Goal: Information Seeking & Learning: Learn about a topic

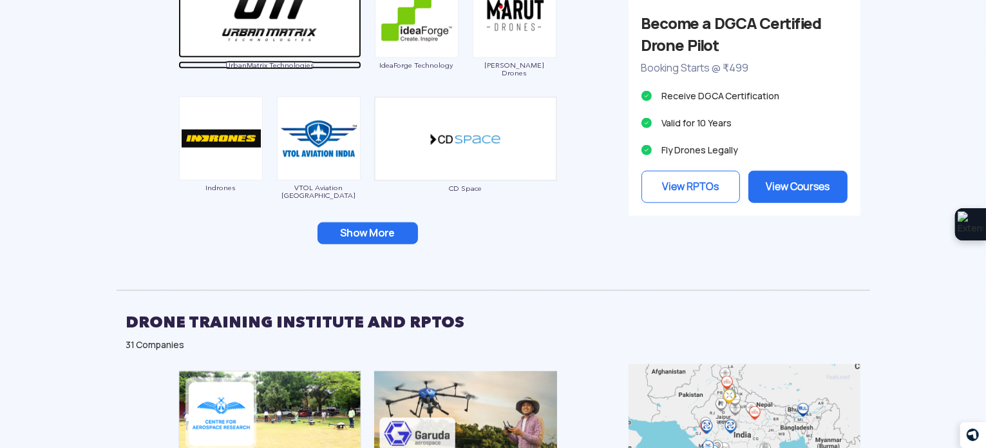
scroll to position [1353, 0]
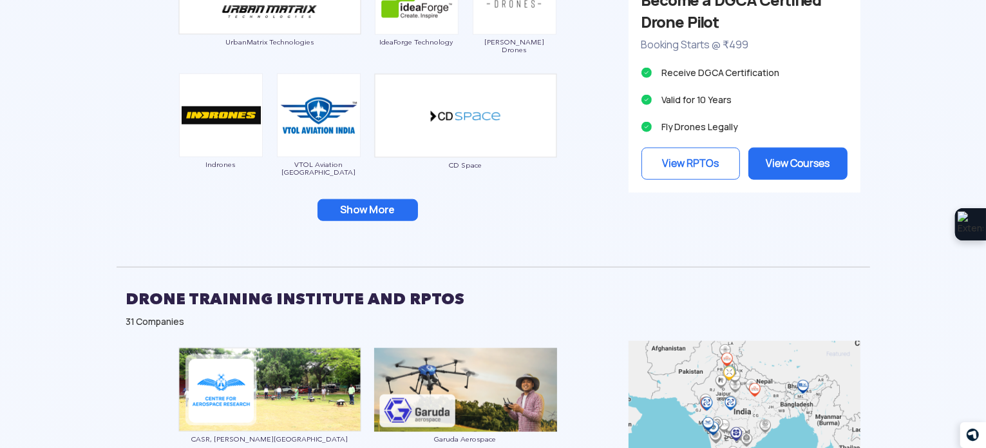
click at [379, 207] on button "Show More" at bounding box center [368, 210] width 100 height 22
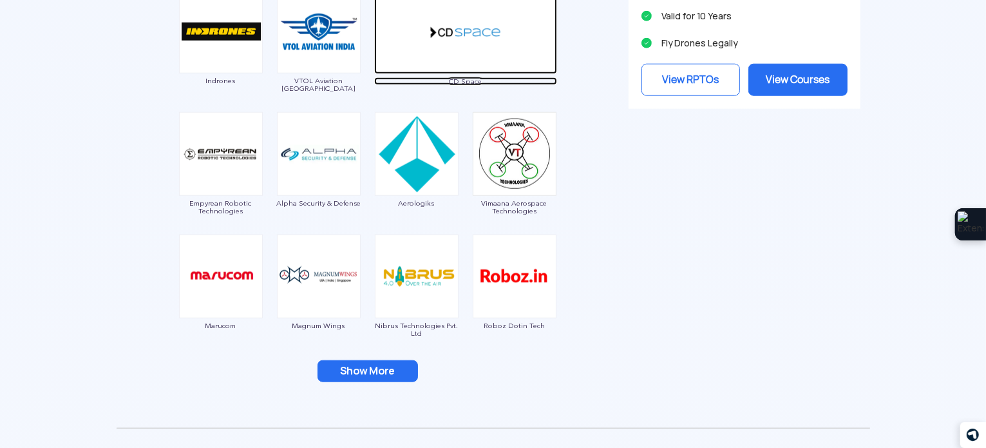
scroll to position [1482, 0]
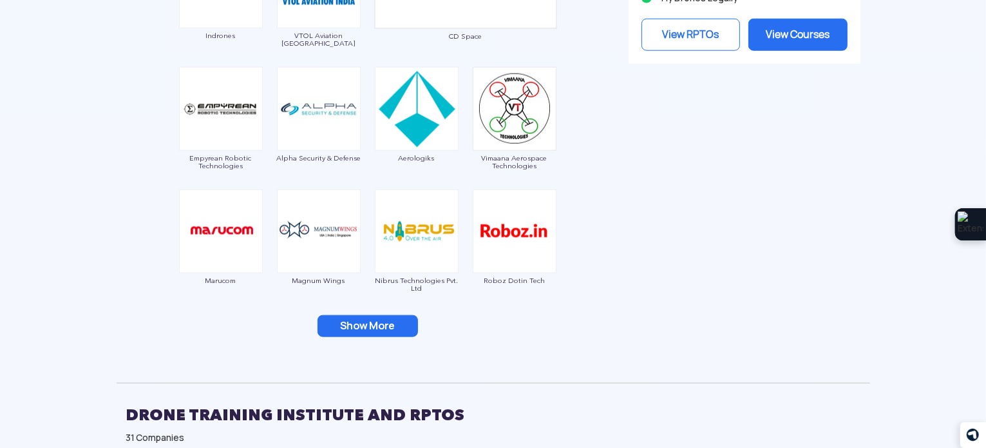
click at [381, 319] on button "Show More" at bounding box center [368, 326] width 100 height 22
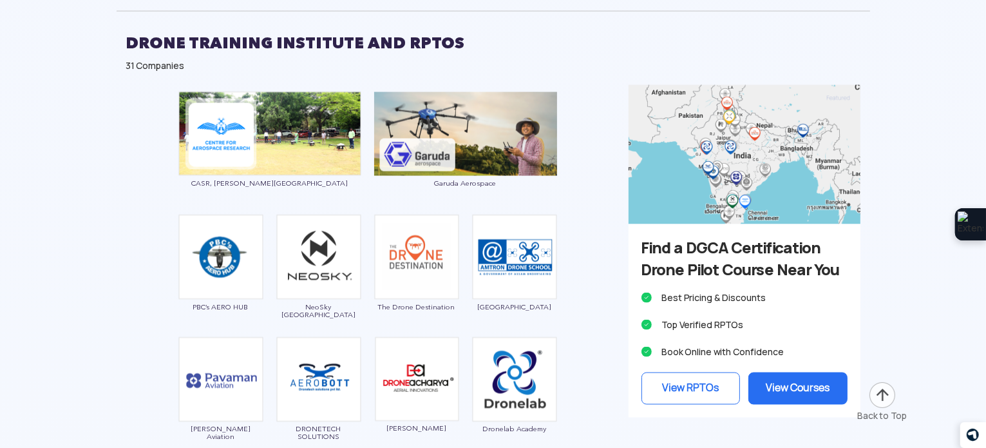
scroll to position [1933, 0]
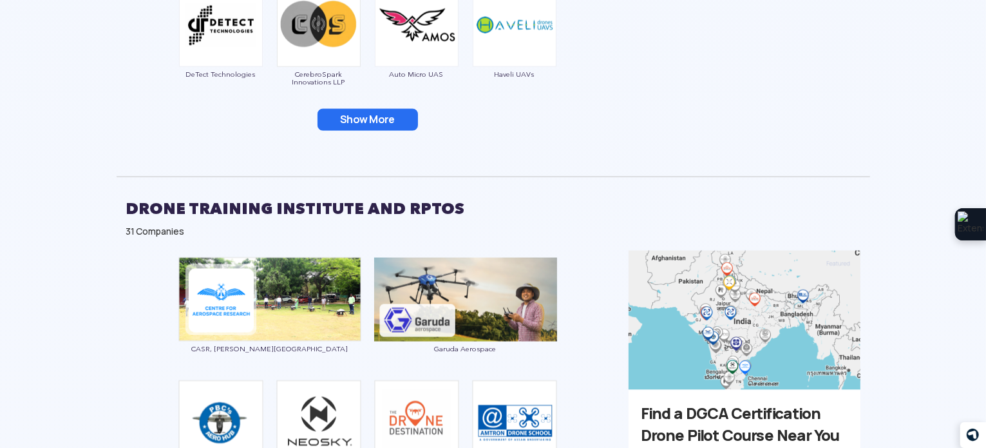
click at [381, 110] on button "Show More" at bounding box center [368, 120] width 100 height 22
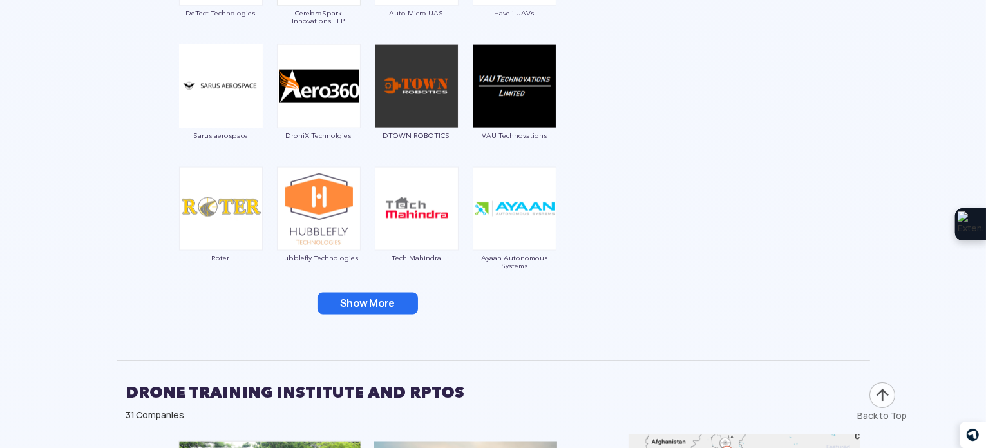
scroll to position [1997, 0]
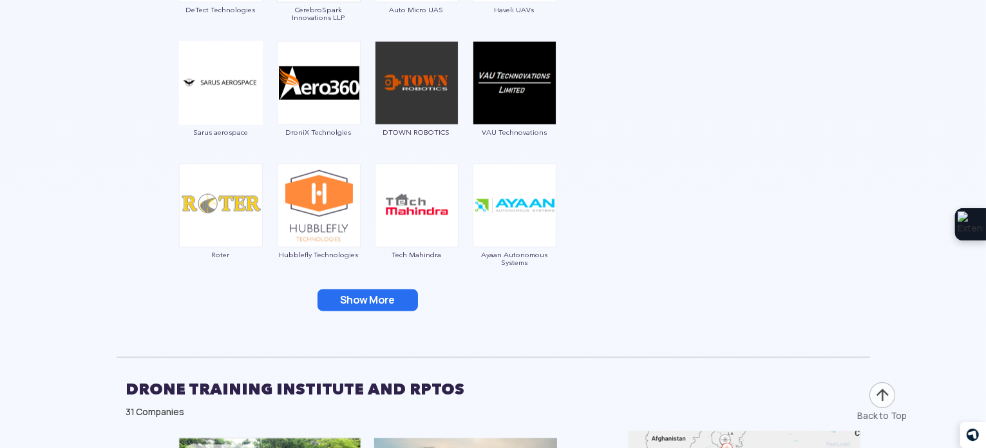
click at [368, 303] on button "Show More" at bounding box center [368, 300] width 100 height 22
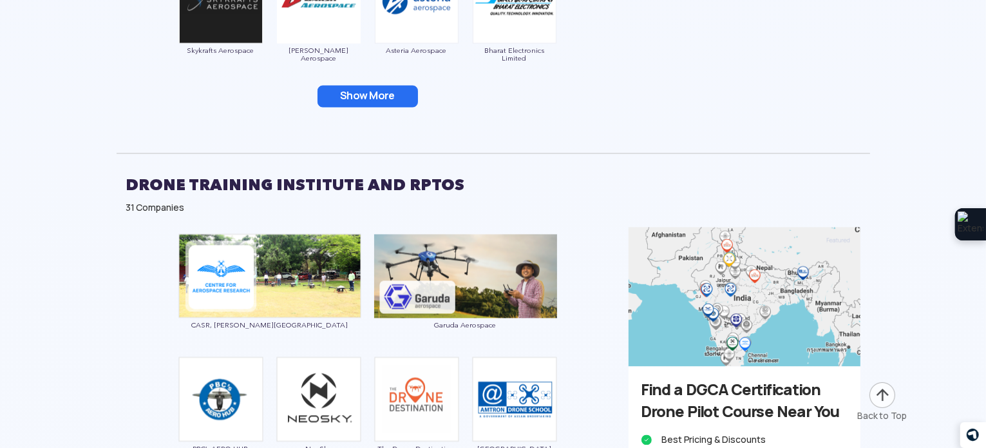
scroll to position [2448, 0]
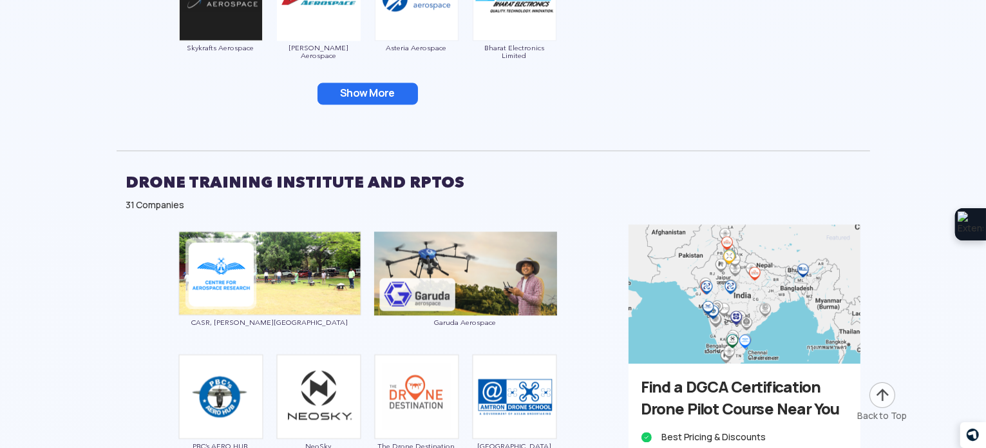
click at [399, 94] on button "Show More" at bounding box center [368, 94] width 100 height 22
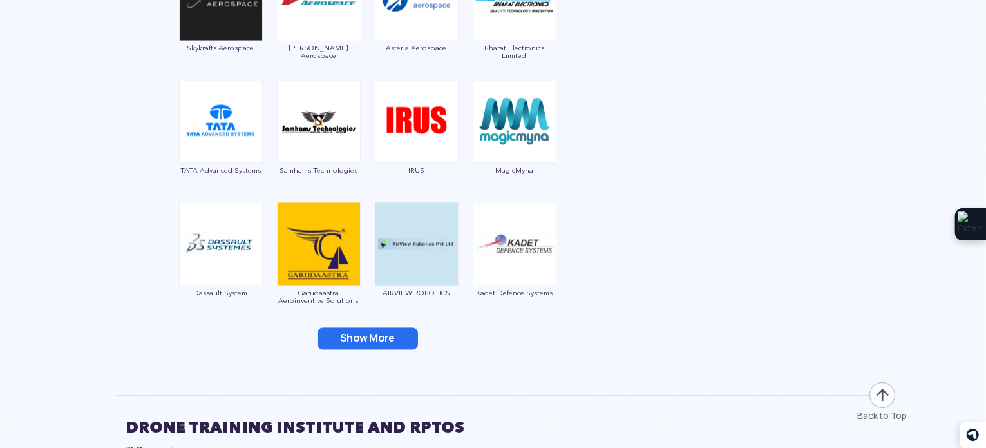
click at [384, 336] on button "Show More" at bounding box center [368, 339] width 100 height 22
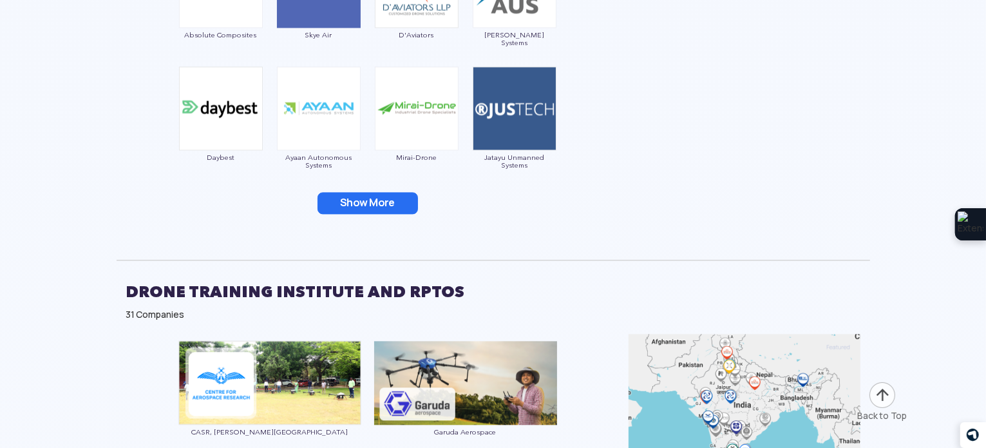
scroll to position [2835, 0]
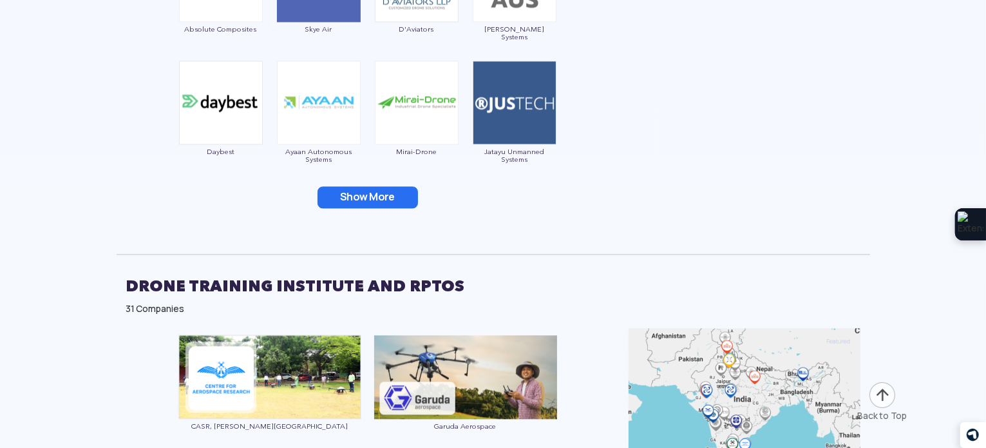
click at [380, 200] on button "Show More" at bounding box center [368, 197] width 100 height 22
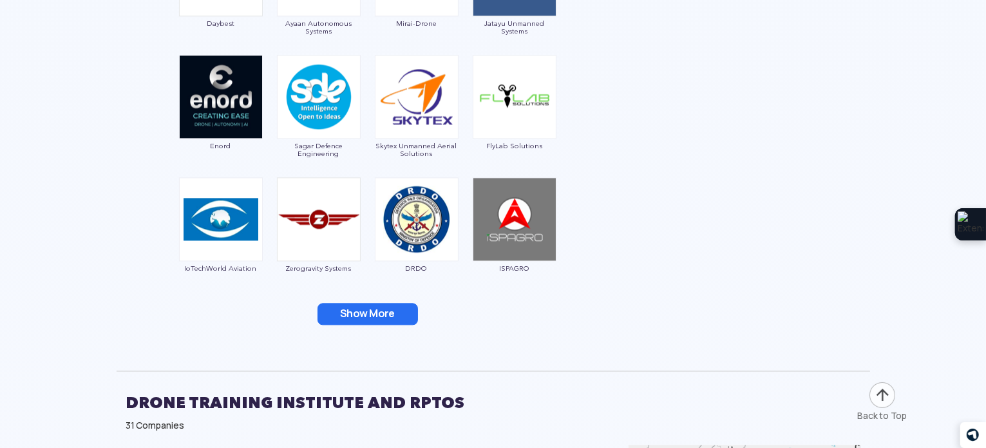
scroll to position [3157, 0]
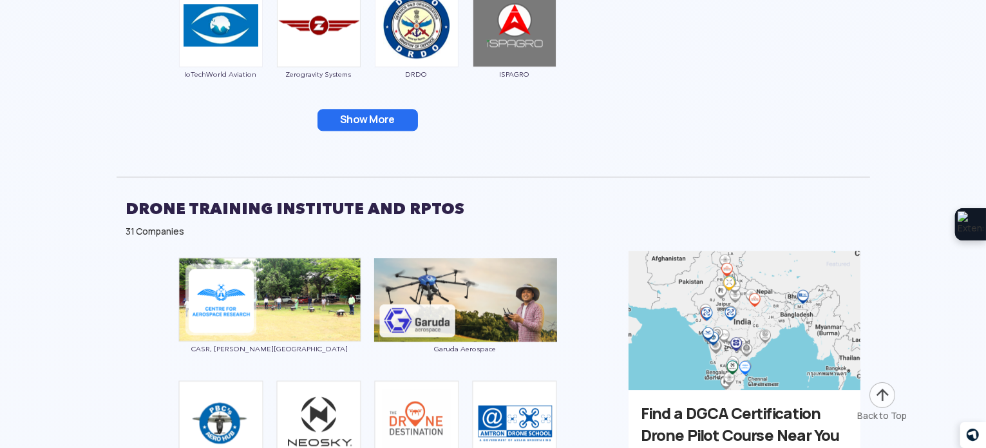
click at [405, 118] on button "Show More" at bounding box center [368, 120] width 100 height 22
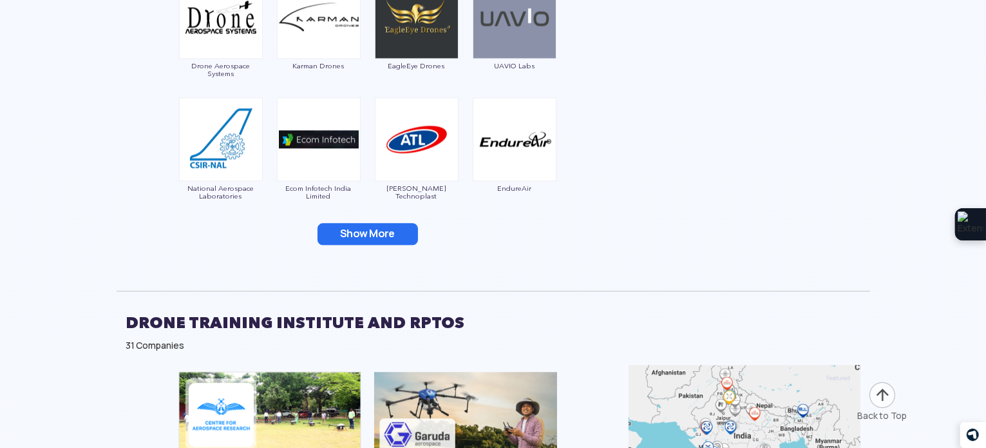
scroll to position [3350, 0]
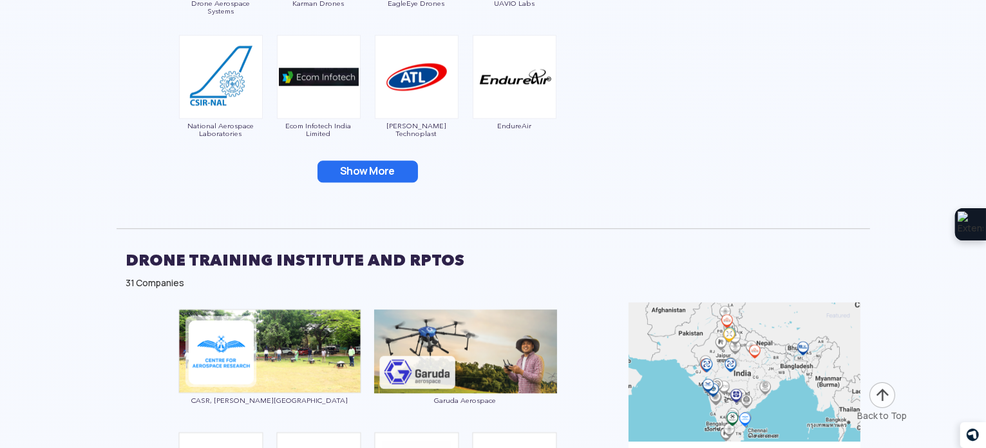
click at [378, 164] on button "Show More" at bounding box center [368, 171] width 100 height 22
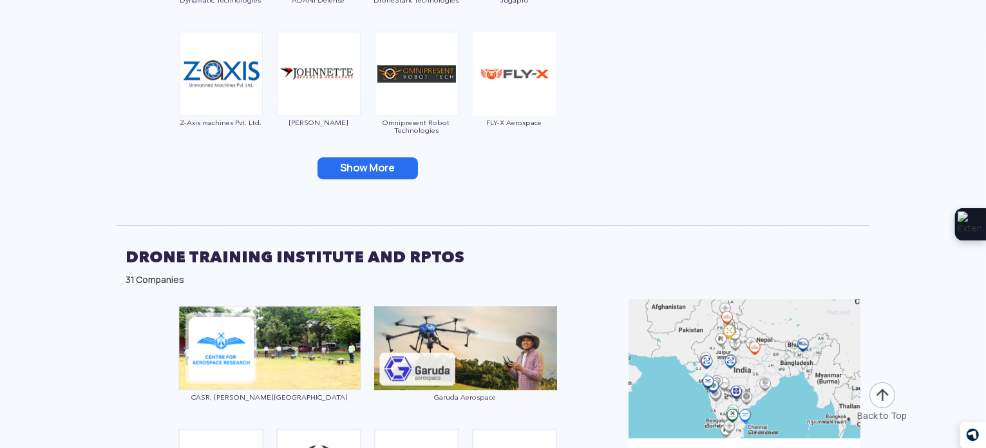
scroll to position [3608, 0]
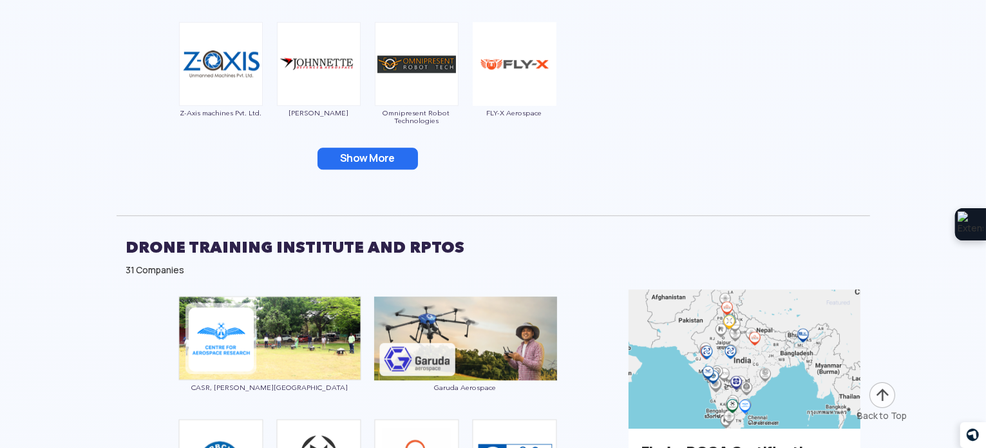
drag, startPoint x: 388, startPoint y: 164, endPoint x: 397, endPoint y: 169, distance: 10.4
click at [388, 164] on button "Show More" at bounding box center [368, 159] width 100 height 22
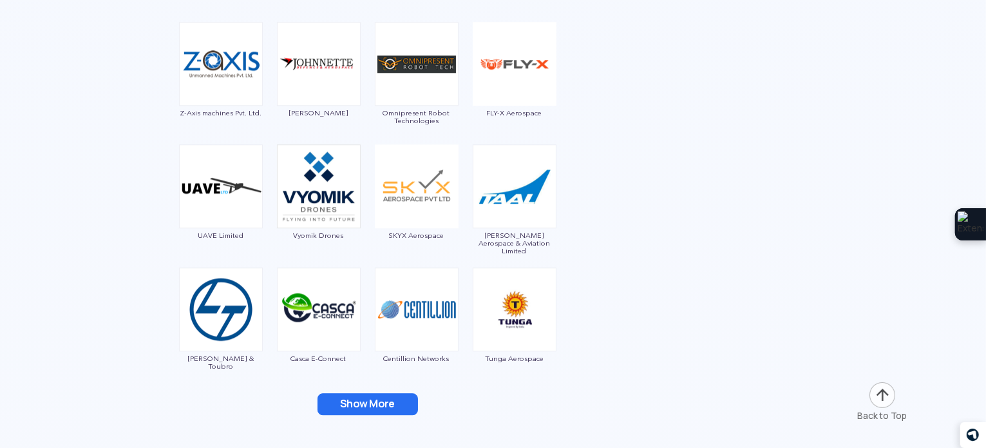
drag, startPoint x: 376, startPoint y: 401, endPoint x: 380, endPoint y: 395, distance: 7.3
click at [375, 401] on button "Show More" at bounding box center [368, 404] width 100 height 22
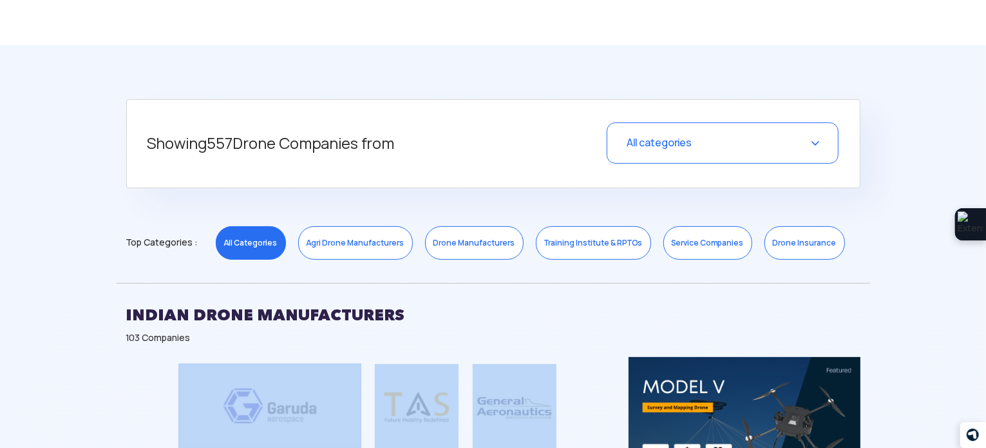
scroll to position [451, 0]
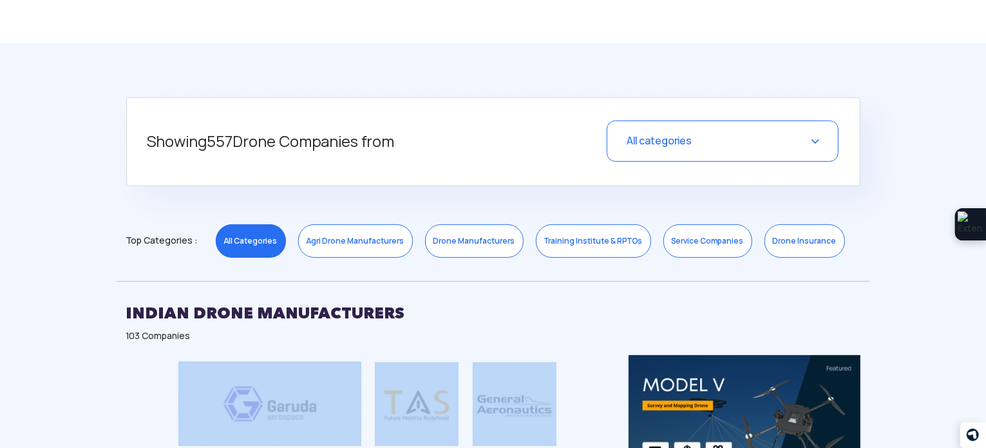
drag, startPoint x: 457, startPoint y: 291, endPoint x: 251, endPoint y: 377, distance: 224.1
copy div "Garuda Aerospace Throttle Aerospace General Aeronautics Redwing Labs [PERSON_NA…"
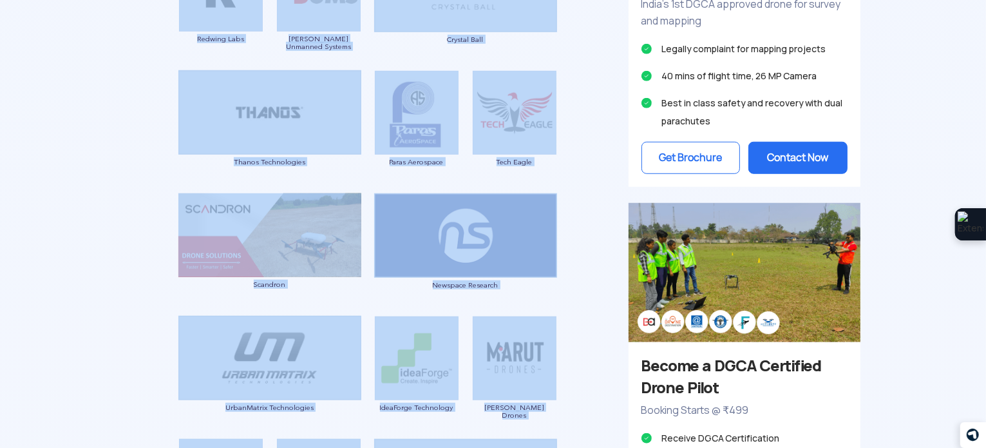
scroll to position [1031, 0]
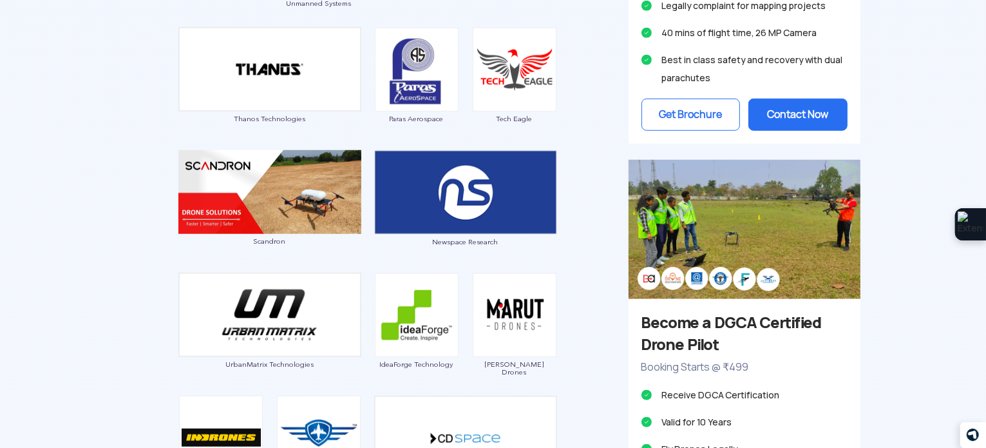
drag, startPoint x: 113, startPoint y: 175, endPoint x: 108, endPoint y: 169, distance: 7.8
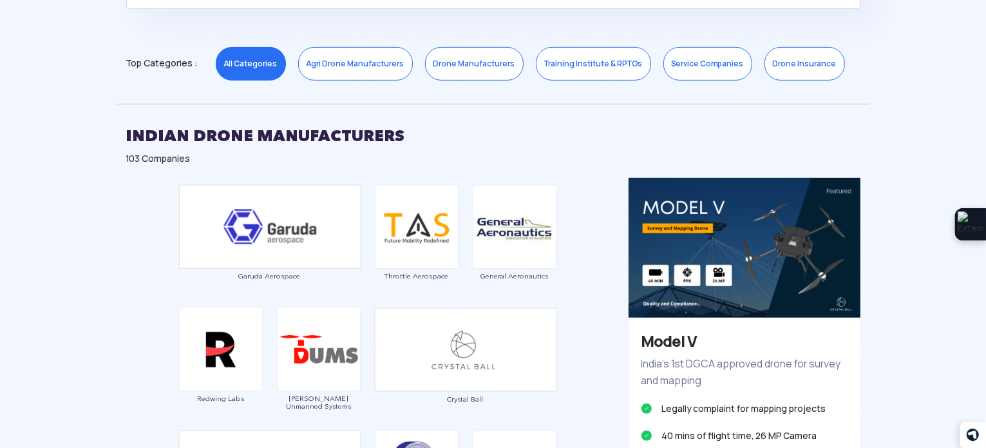
scroll to position [580, 0]
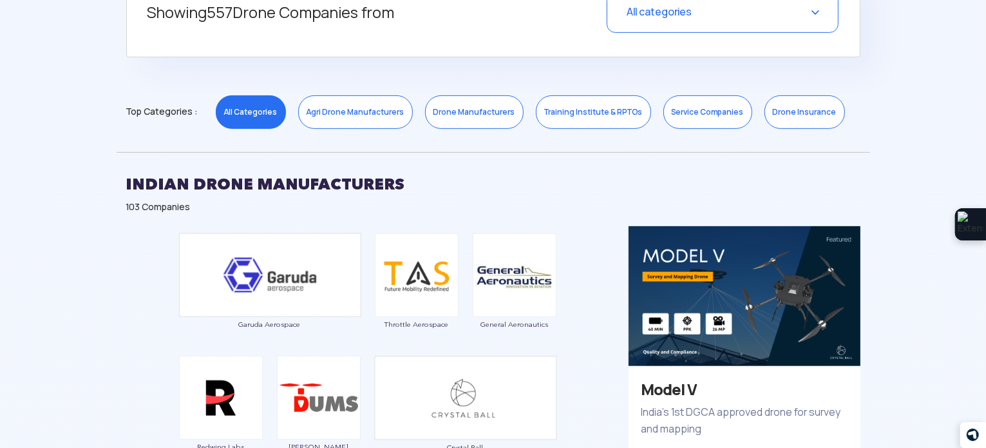
click at [160, 211] on div "103 Companies" at bounding box center [493, 206] width 734 height 13
click at [411, 173] on h2 "INDIAN DRONE MANUFACTURERS" at bounding box center [493, 184] width 734 height 32
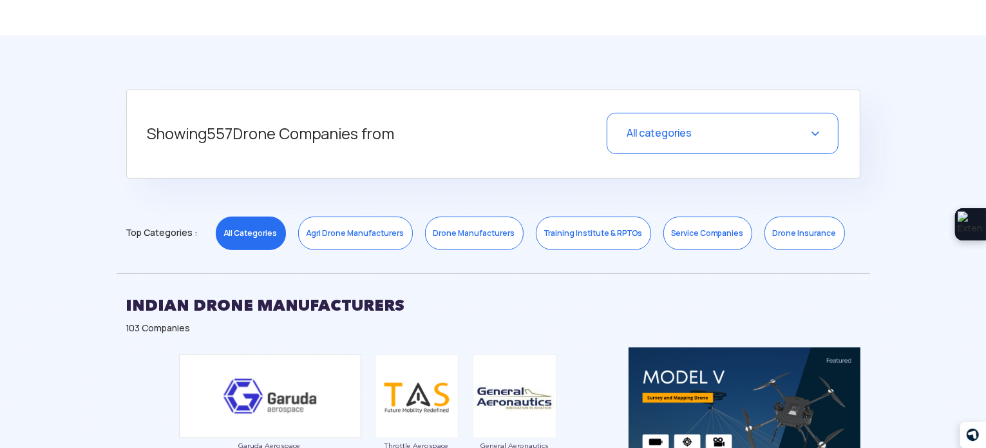
scroll to position [451, 0]
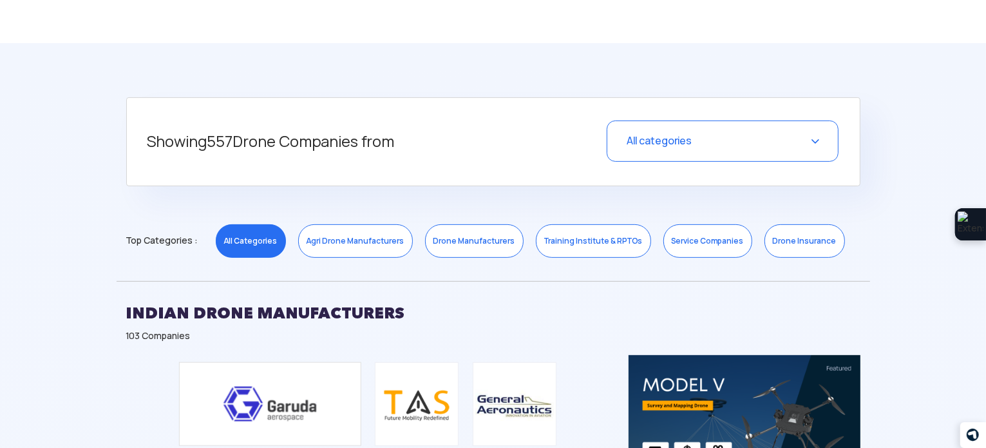
click at [371, 236] on link "Agri Drone Manufacturers" at bounding box center [355, 240] width 115 height 33
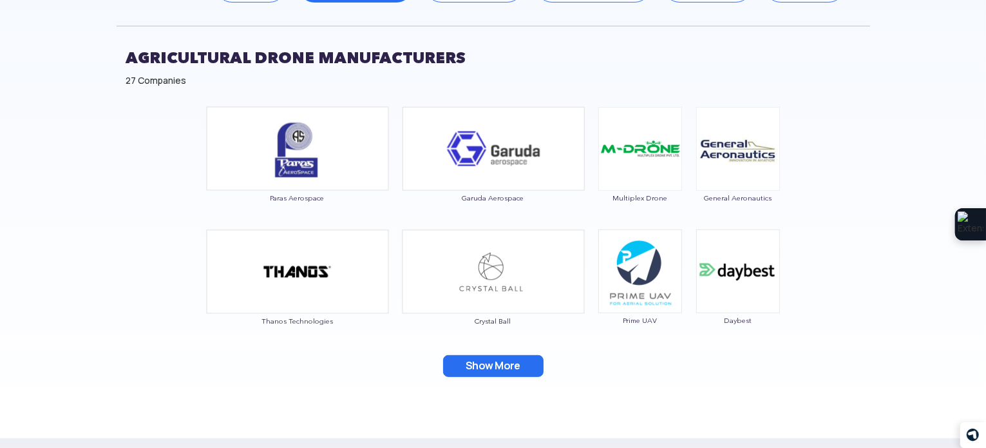
scroll to position [709, 0]
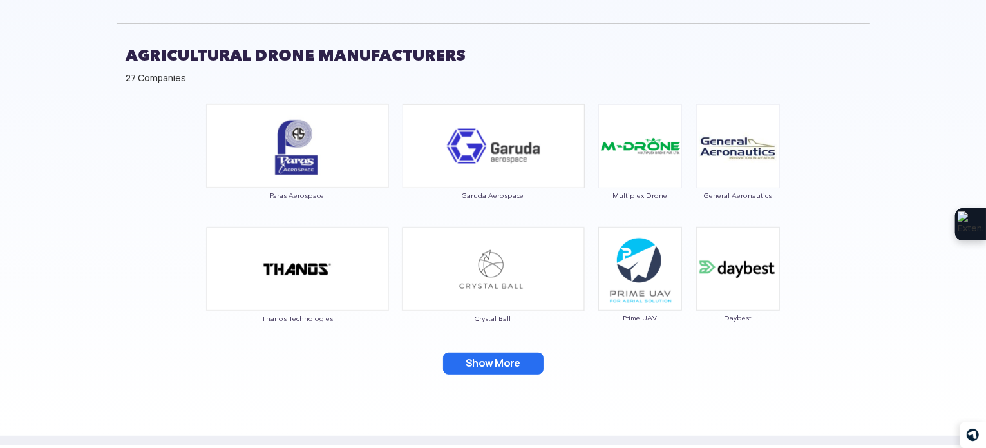
click at [512, 370] on button "Show More" at bounding box center [493, 363] width 100 height 22
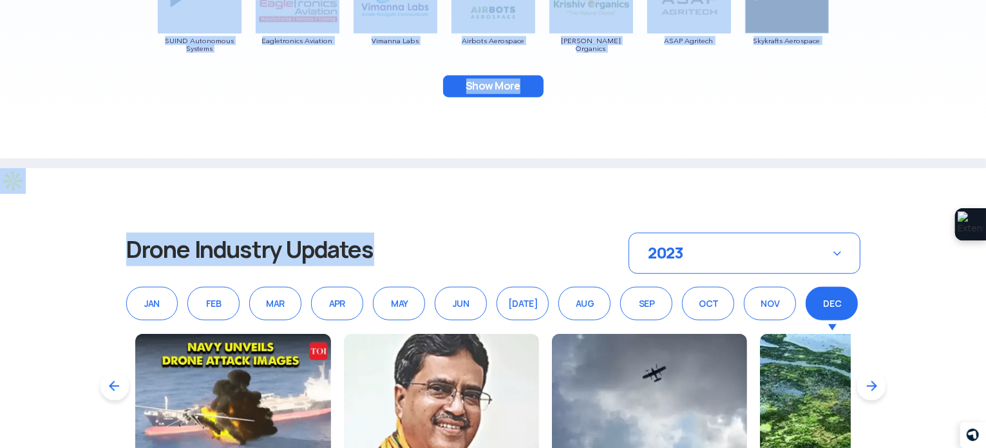
scroll to position [1160, 0]
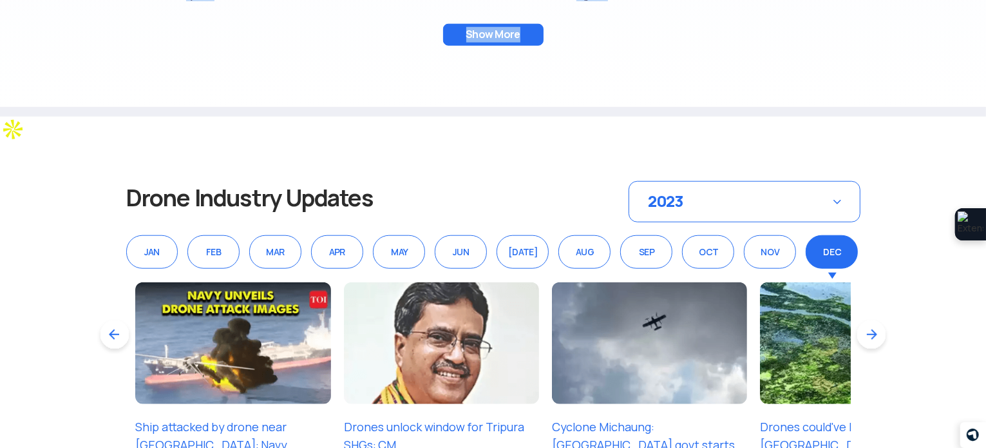
drag, startPoint x: 263, startPoint y: 188, endPoint x: 542, endPoint y: 64, distance: 306.0
click at [537, 29] on button "Show More" at bounding box center [493, 35] width 100 height 22
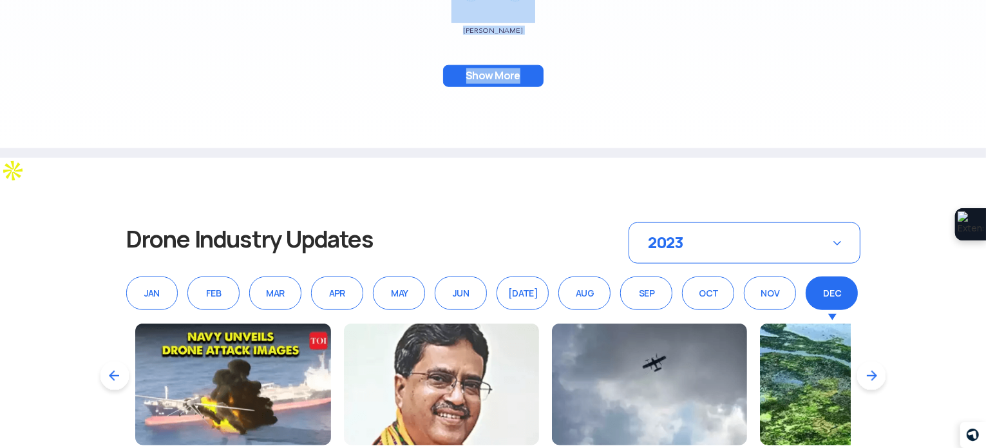
scroll to position [1417, 0]
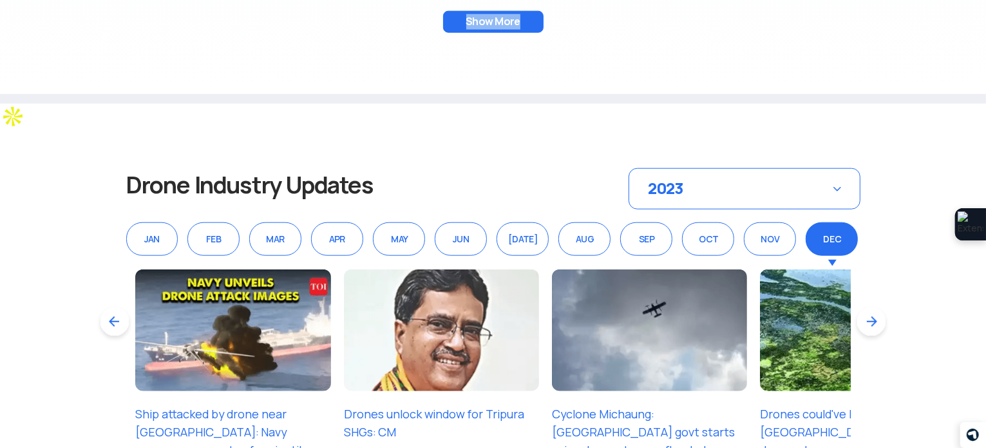
click at [513, 18] on button "Show More" at bounding box center [493, 22] width 100 height 22
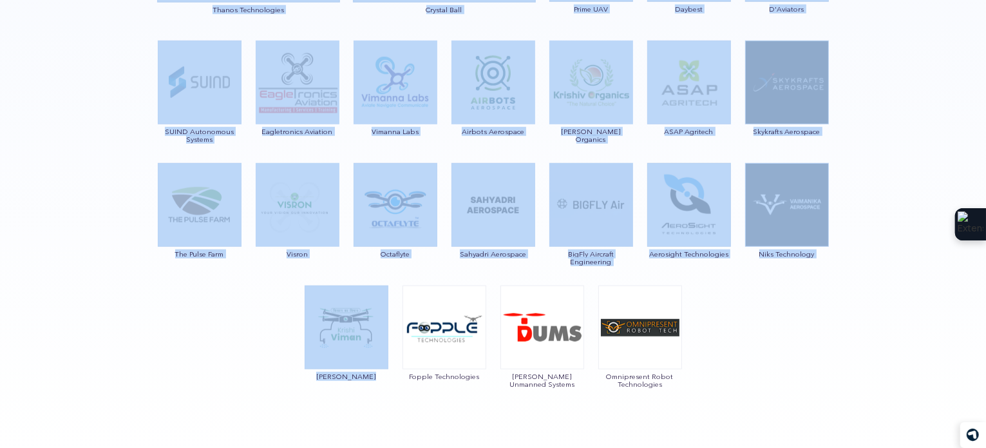
scroll to position [1160, 0]
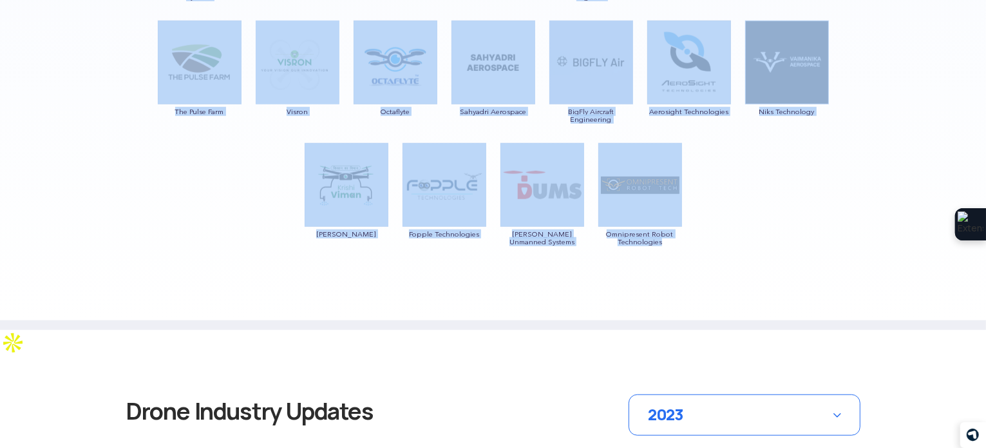
drag, startPoint x: 266, startPoint y: 87, endPoint x: 667, endPoint y: 254, distance: 434.9
copy div "Paras Aerospace Garuda Aerospace Multiplex Drone General Aeronautics Thanos Tec…"
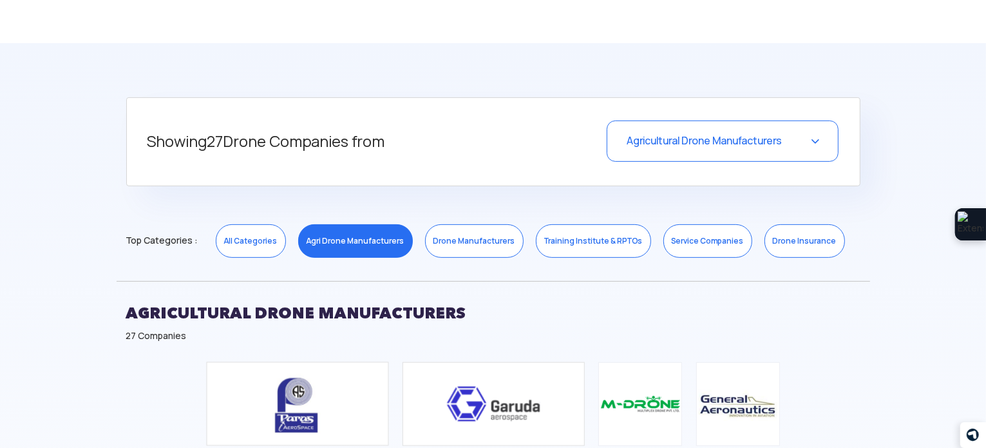
click at [465, 249] on link "Drone Manufacturers" at bounding box center [474, 240] width 99 height 33
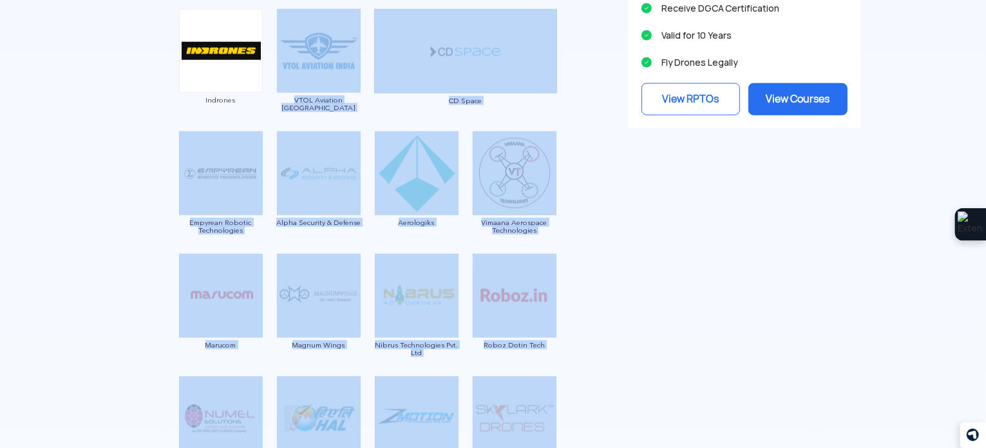
scroll to position [1417, 0]
drag, startPoint x: 467, startPoint y: 300, endPoint x: 311, endPoint y: 20, distance: 321.0
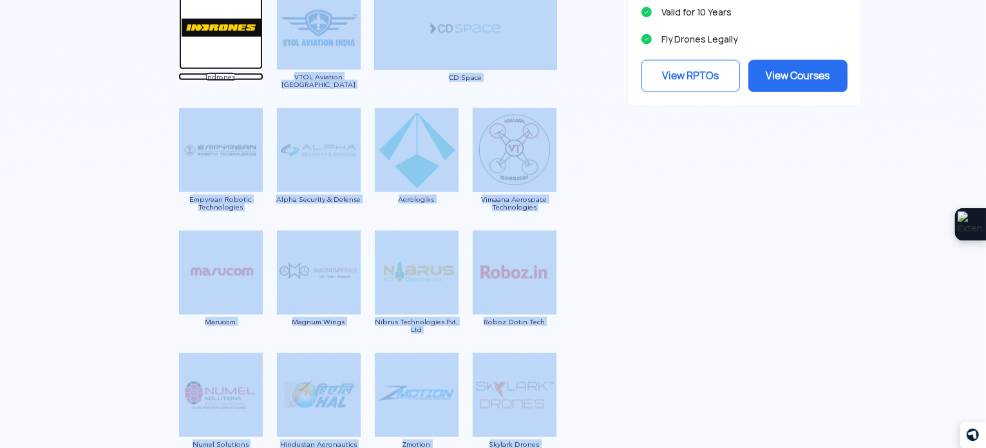
scroll to position [1482, 0]
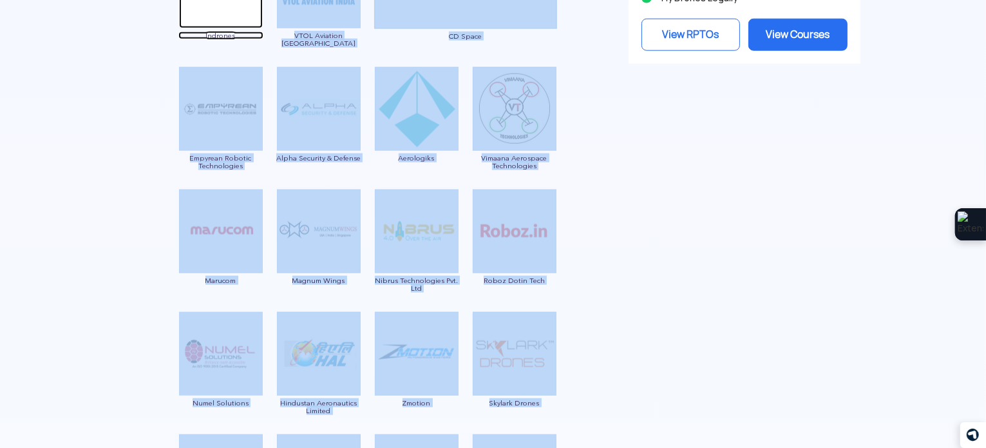
copy div "VTOL Aviation India CD Space Empyrean Robotic Technologies Alpha Security & Def…"
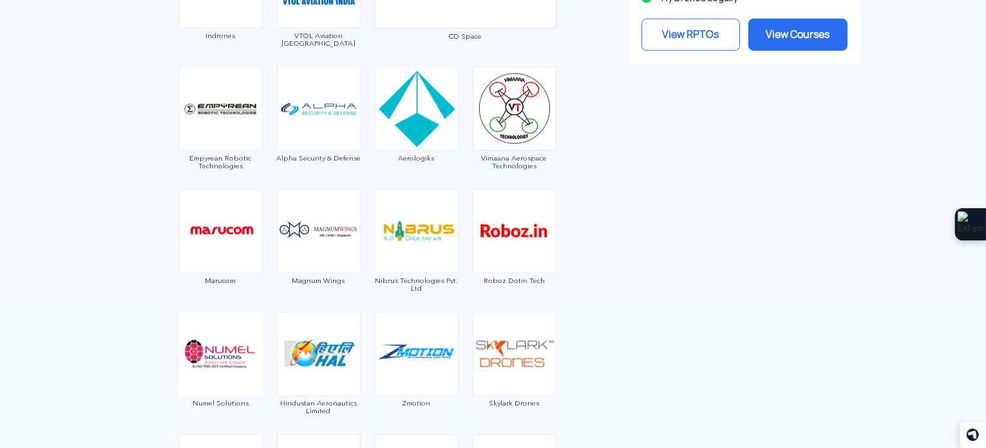
drag, startPoint x: 237, startPoint y: 22, endPoint x: 209, endPoint y: 97, distance: 80.3
click at [210, 102] on img at bounding box center [221, 109] width 84 height 84
drag, startPoint x: 270, startPoint y: 28, endPoint x: 206, endPoint y: 33, distance: 63.9
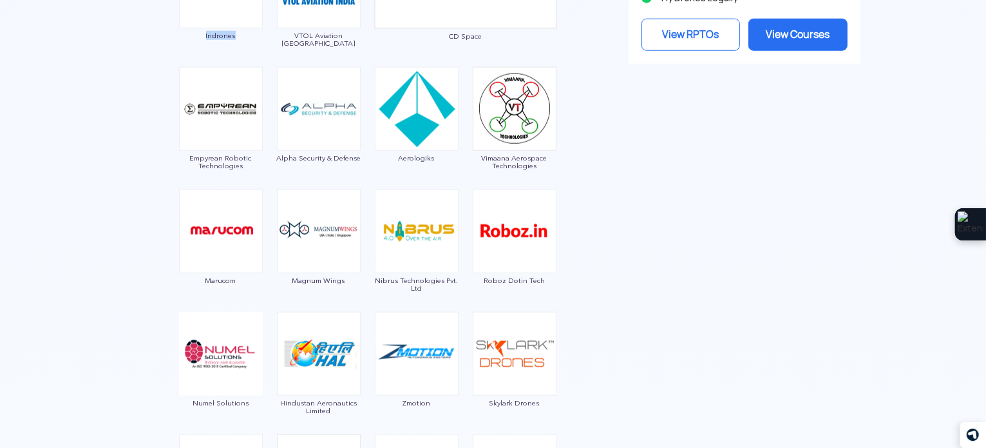
copy span "Indrones"
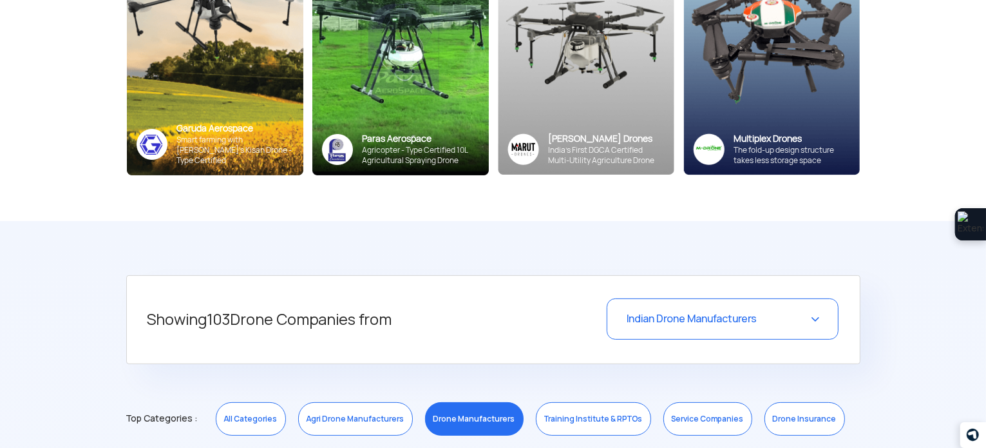
scroll to position [515, 0]
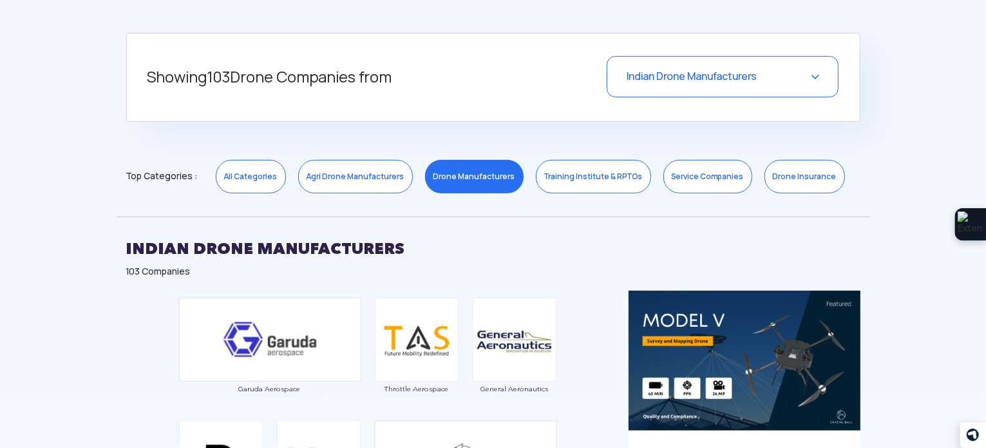
click at [702, 181] on link "Service Companies" at bounding box center [708, 176] width 89 height 33
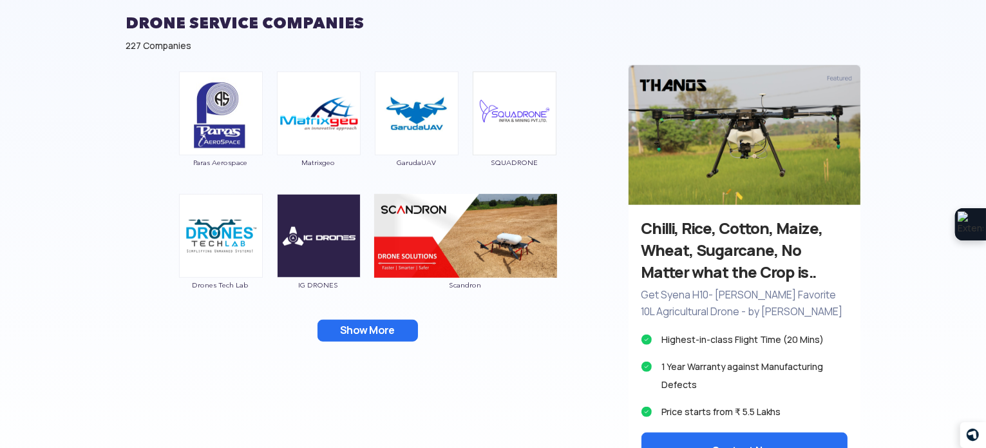
scroll to position [837, 0]
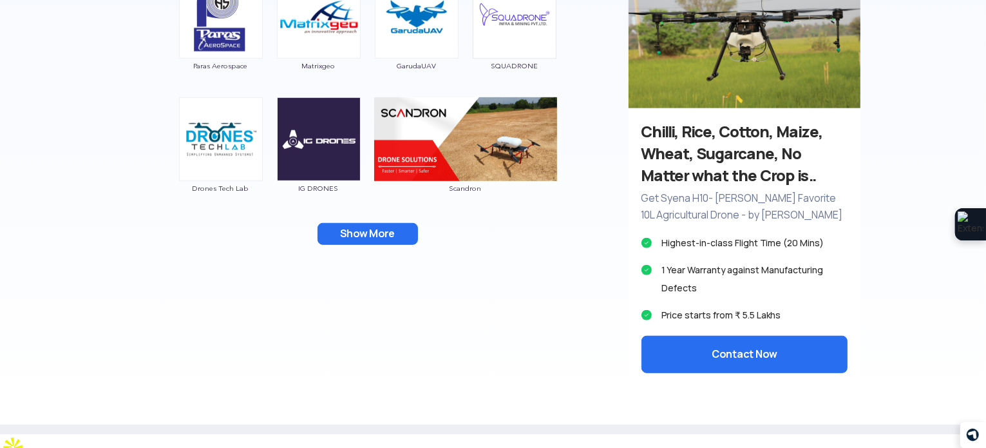
click at [370, 244] on div "Paras Aerospace Matrixgeo GarudaUAV SQUADRONE Drones Tech Lab IG DRONES Scandro…" at bounding box center [368, 117] width 502 height 299
click at [375, 234] on button "Show More" at bounding box center [368, 234] width 100 height 22
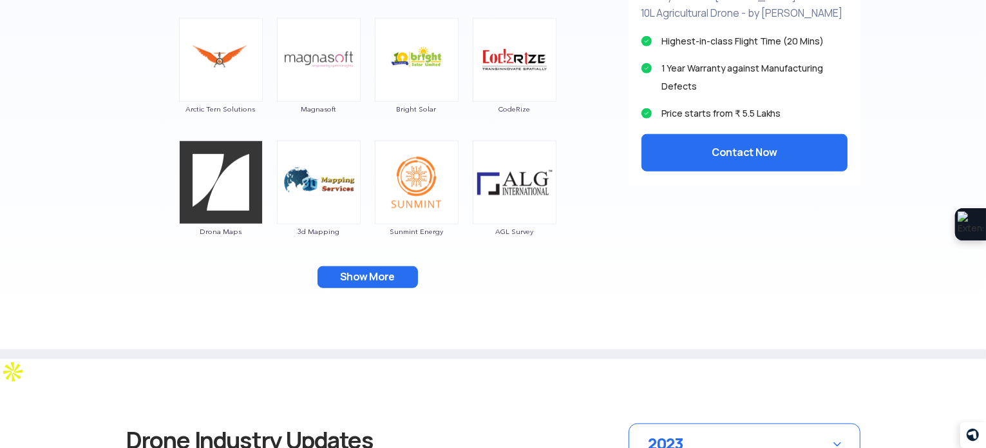
scroll to position [1031, 0]
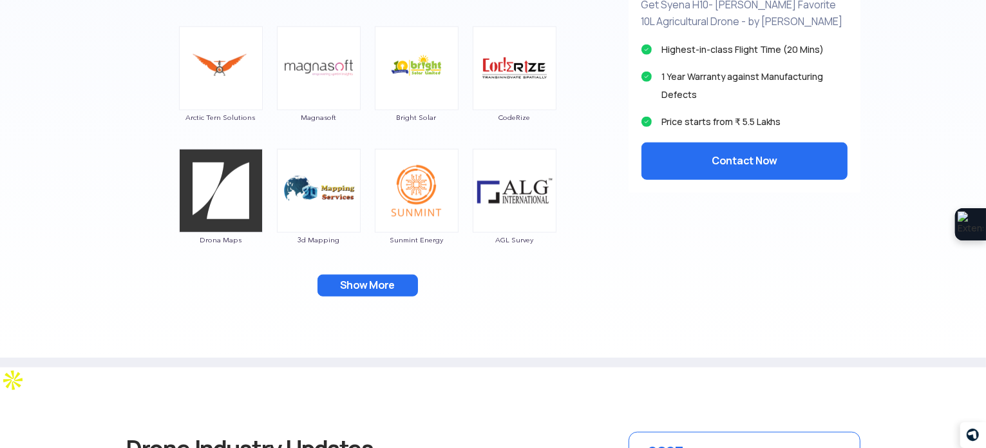
click at [404, 247] on div "Sunmint Energy" at bounding box center [416, 204] width 85 height 110
click at [403, 265] on div "Paras Aerospace Matrixgeo GarudaUAV SQUADRONE Drones Tech Lab IG DRONES Scandro…" at bounding box center [368, 47] width 502 height 544
click at [387, 289] on button "Show More" at bounding box center [368, 285] width 100 height 22
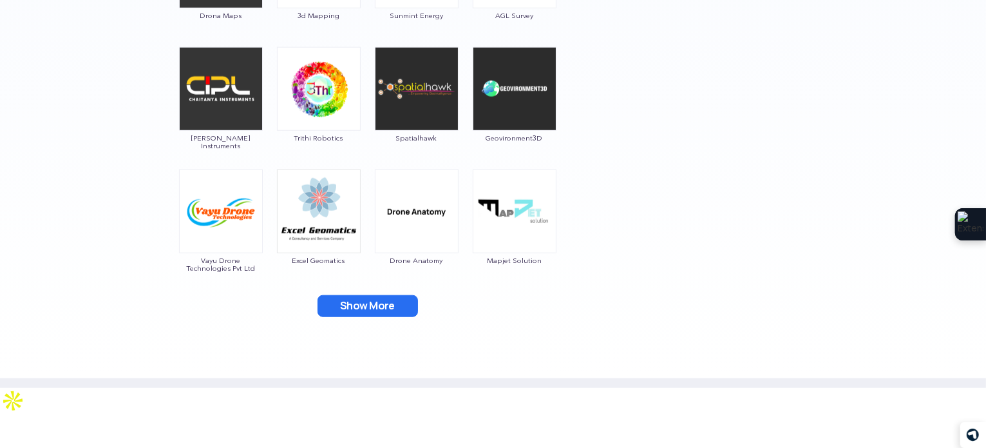
scroll to position [1353, 0]
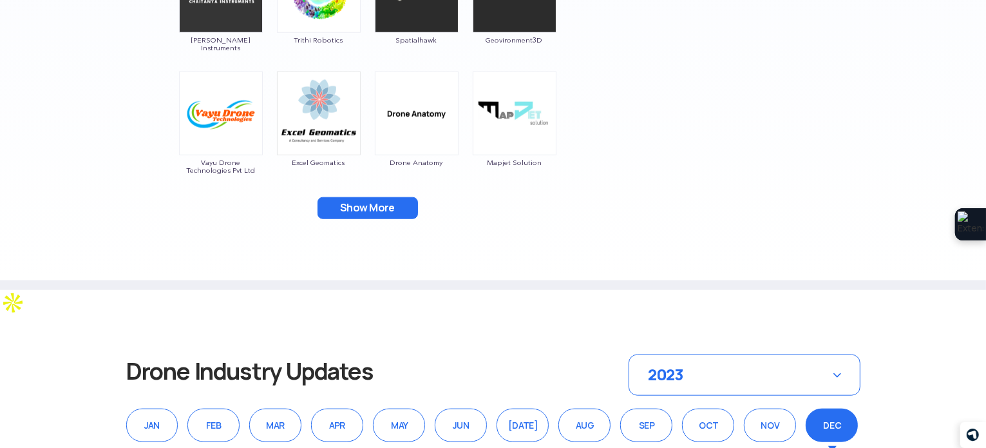
click at [395, 216] on button "Show More" at bounding box center [368, 208] width 100 height 22
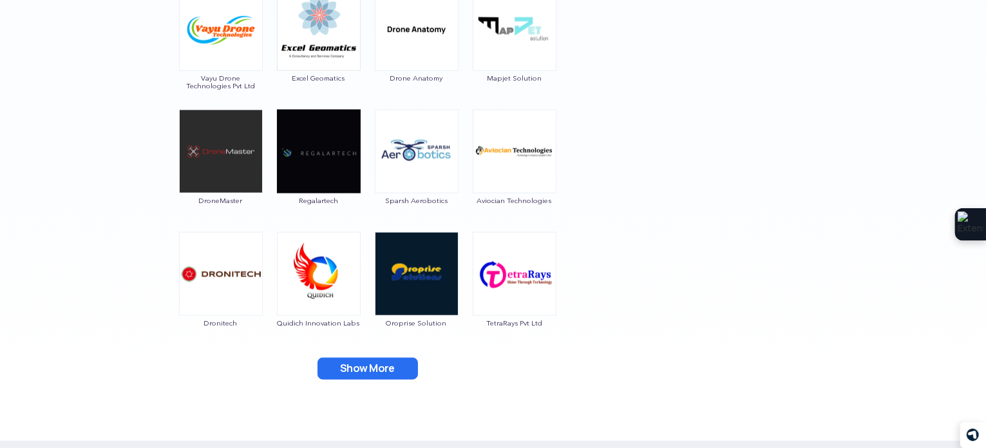
scroll to position [1611, 0]
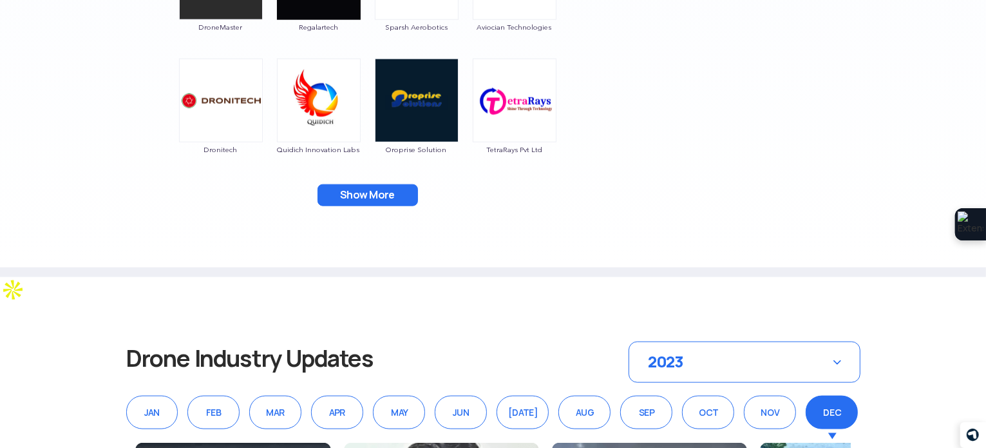
click at [385, 198] on button "Show More" at bounding box center [368, 195] width 100 height 22
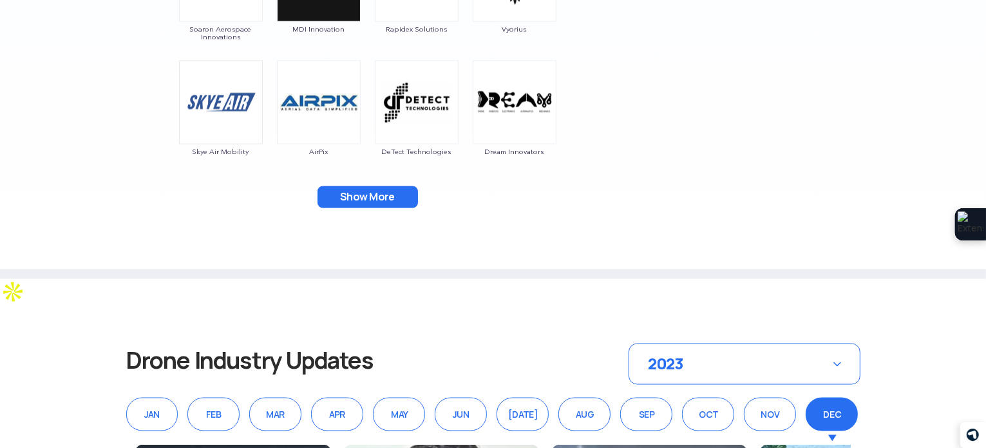
scroll to position [1868, 0]
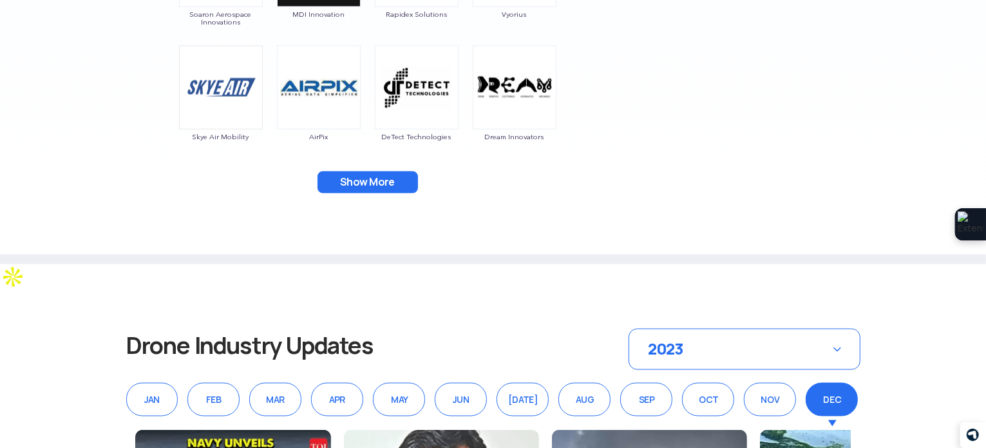
click at [394, 175] on button "Show More" at bounding box center [368, 182] width 100 height 22
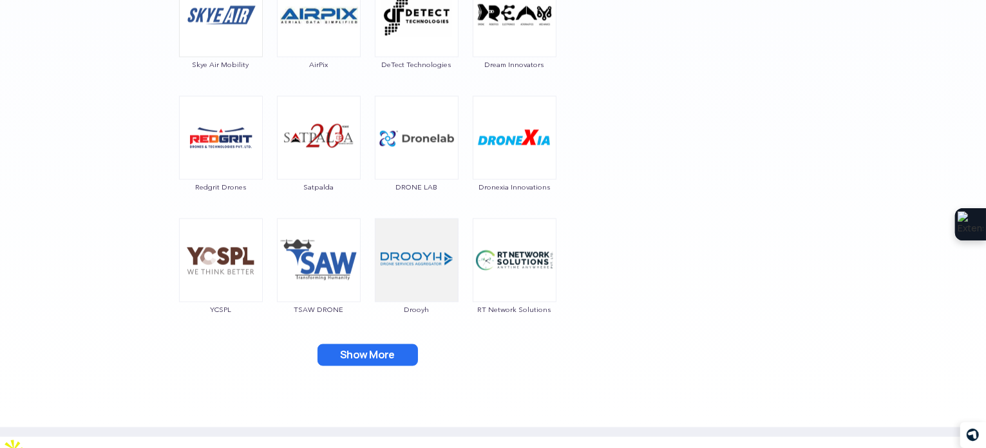
scroll to position [2126, 0]
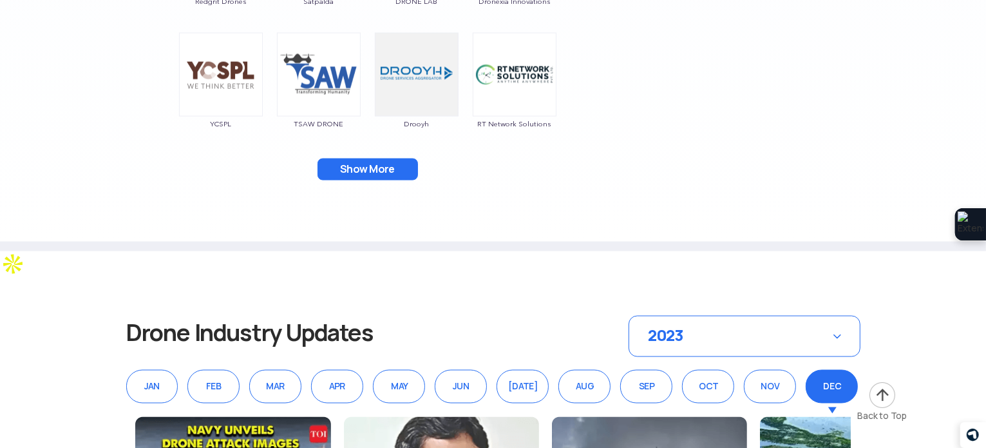
click at [376, 171] on button "Show More" at bounding box center [368, 169] width 100 height 22
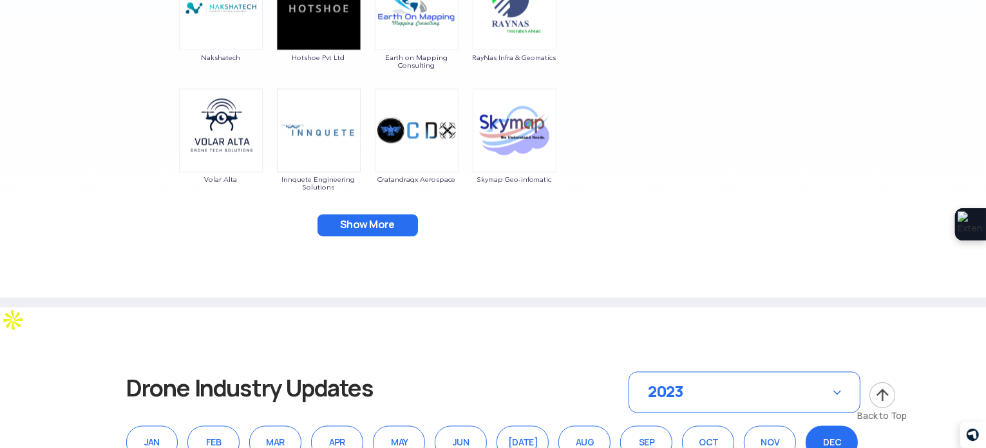
scroll to position [2319, 0]
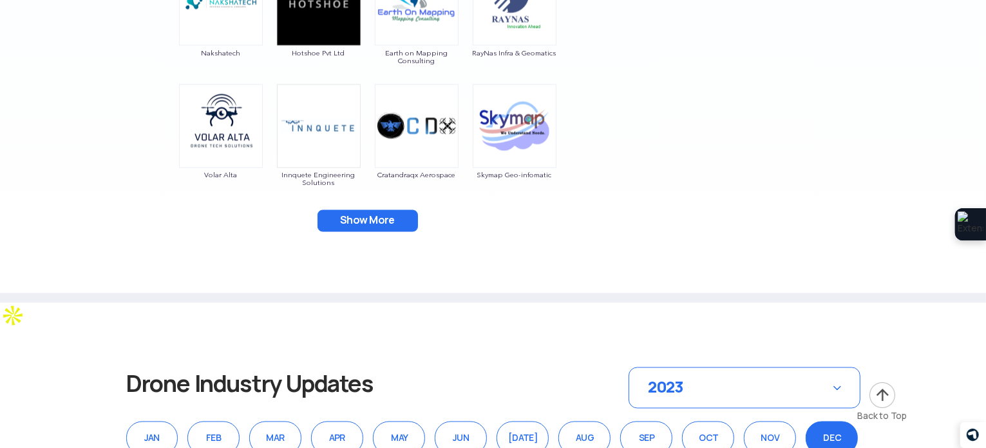
click at [374, 222] on button "Show More" at bounding box center [368, 221] width 100 height 22
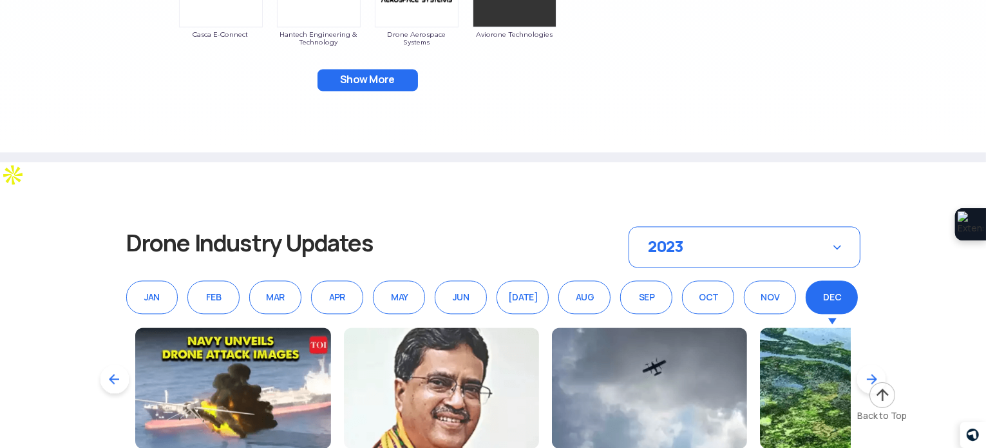
scroll to position [2706, 0]
click at [405, 74] on button "Show More" at bounding box center [368, 79] width 100 height 22
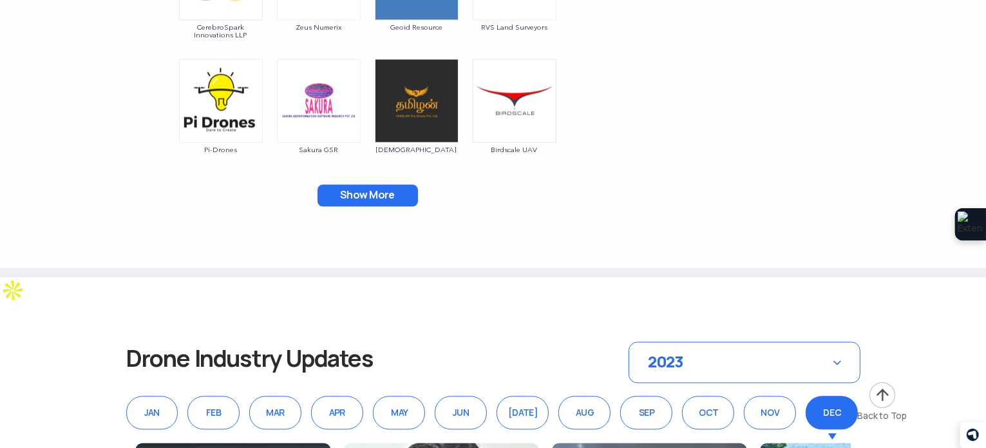
click at [370, 200] on button "Show More" at bounding box center [368, 195] width 100 height 22
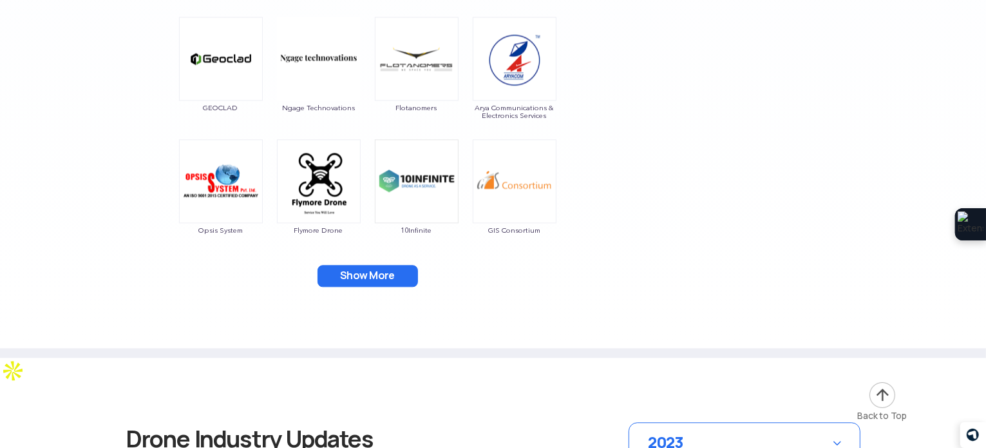
scroll to position [3092, 0]
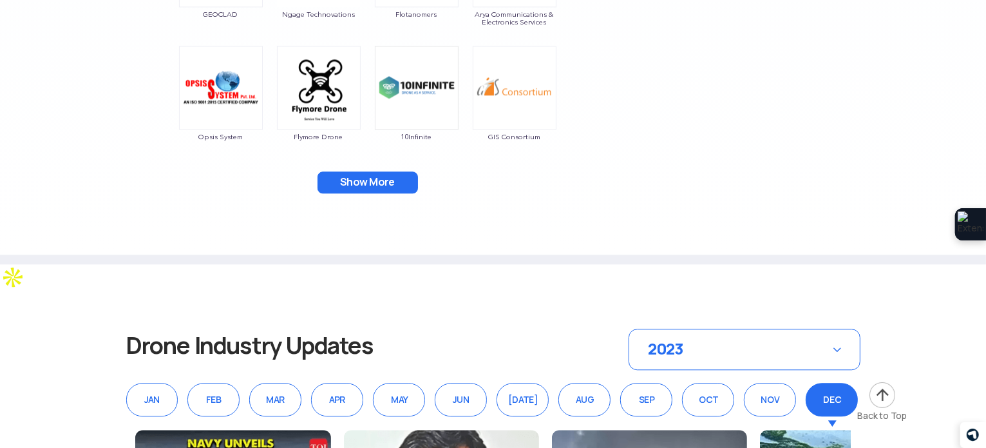
click at [379, 182] on button "Show More" at bounding box center [368, 182] width 100 height 22
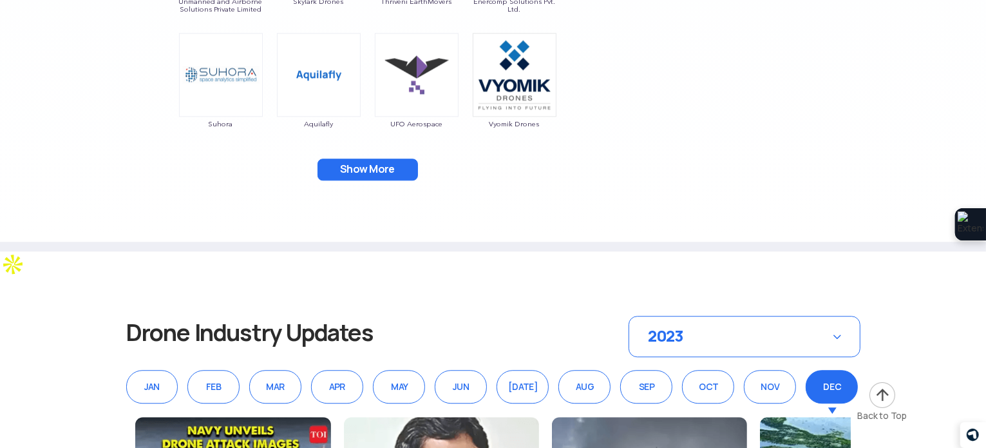
click at [387, 167] on button "Show More" at bounding box center [368, 169] width 100 height 22
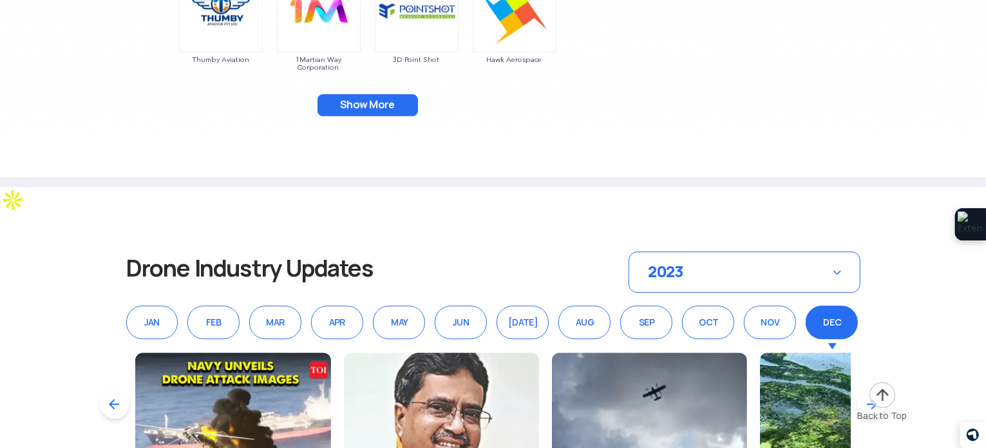
scroll to position [3672, 0]
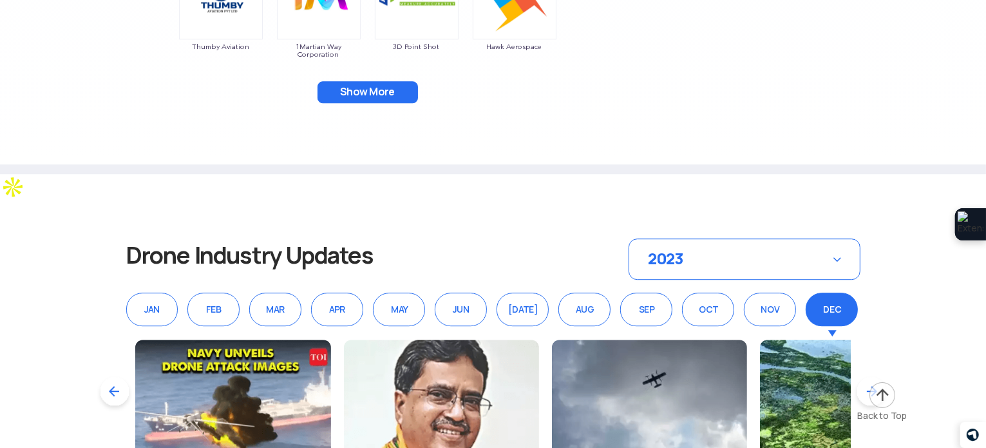
click at [405, 88] on button "Show More" at bounding box center [368, 92] width 100 height 22
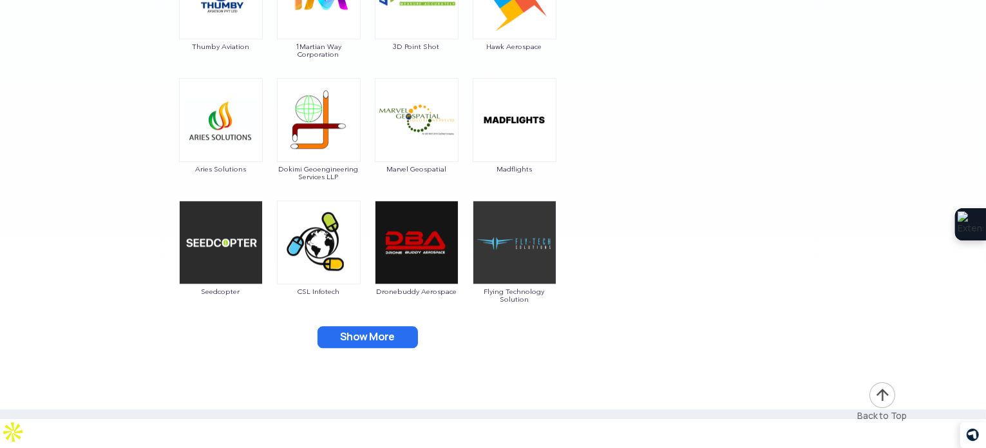
click at [403, 334] on button "Show More" at bounding box center [368, 337] width 100 height 22
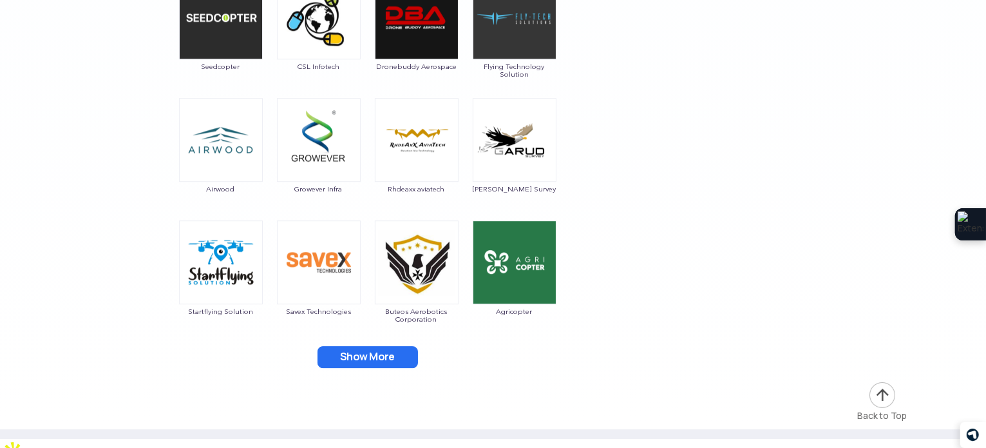
scroll to position [3930, 0]
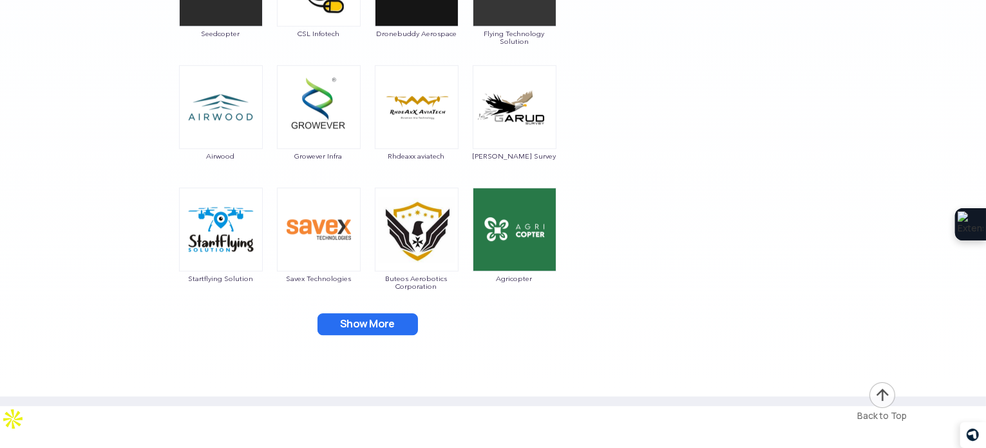
click at [386, 313] on button "Show More" at bounding box center [368, 324] width 100 height 22
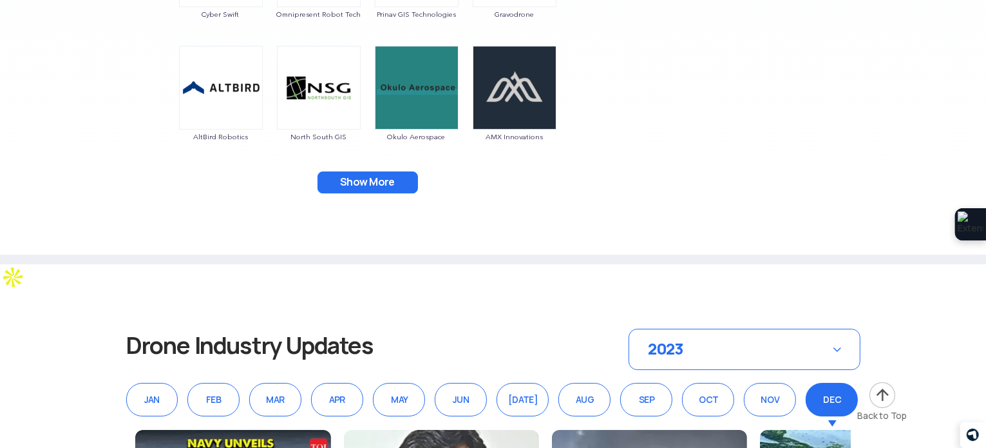
click at [378, 186] on button "Show More" at bounding box center [368, 182] width 100 height 22
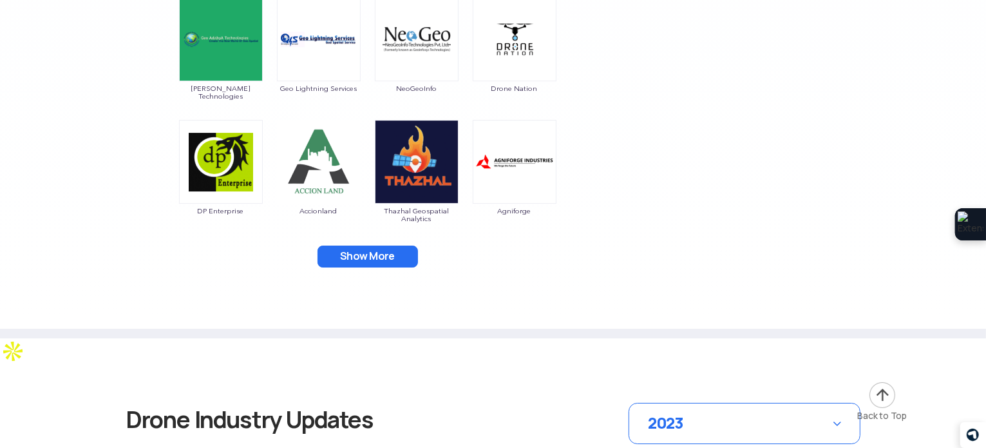
scroll to position [4510, 0]
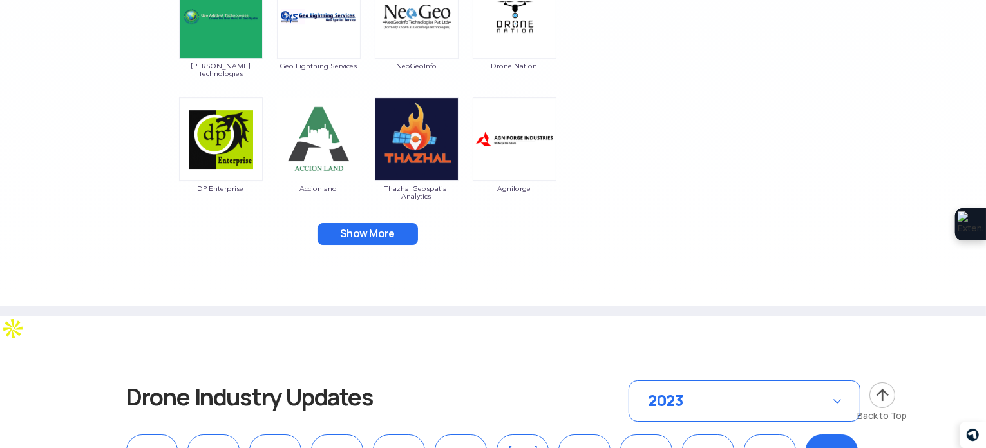
click at [375, 234] on button "Show More" at bounding box center [368, 234] width 100 height 22
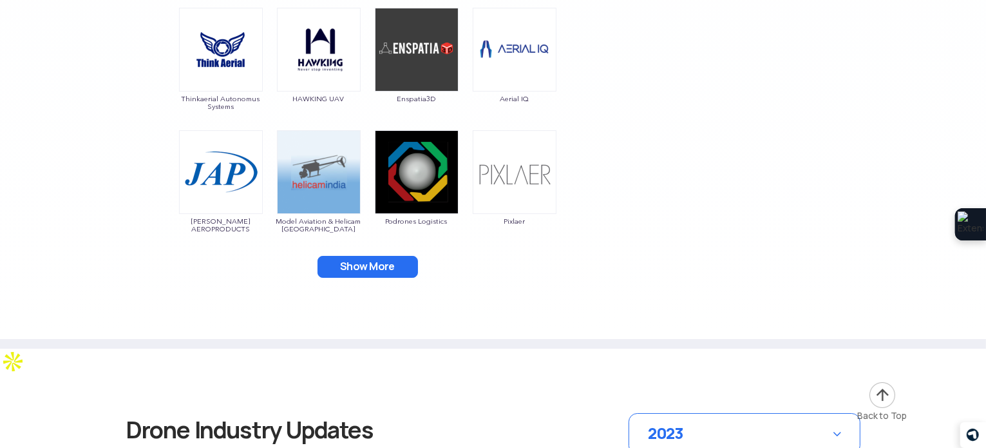
scroll to position [4767, 0]
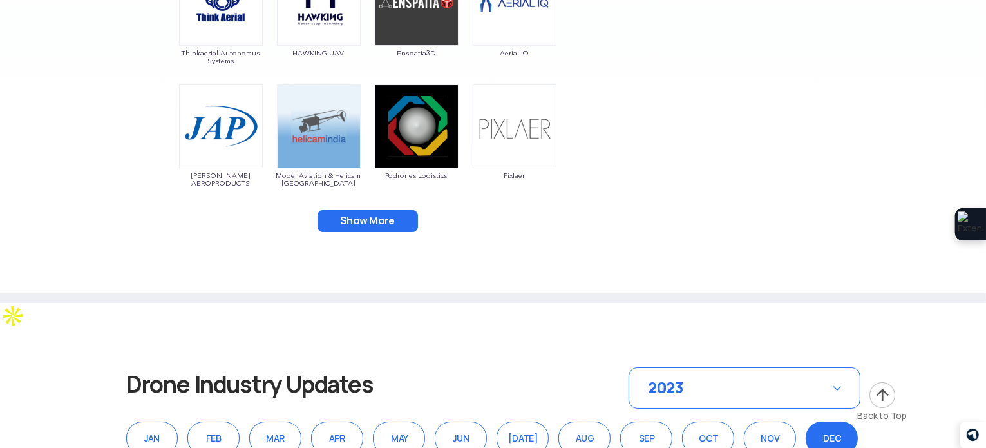
click at [374, 221] on button "Show More" at bounding box center [368, 221] width 100 height 22
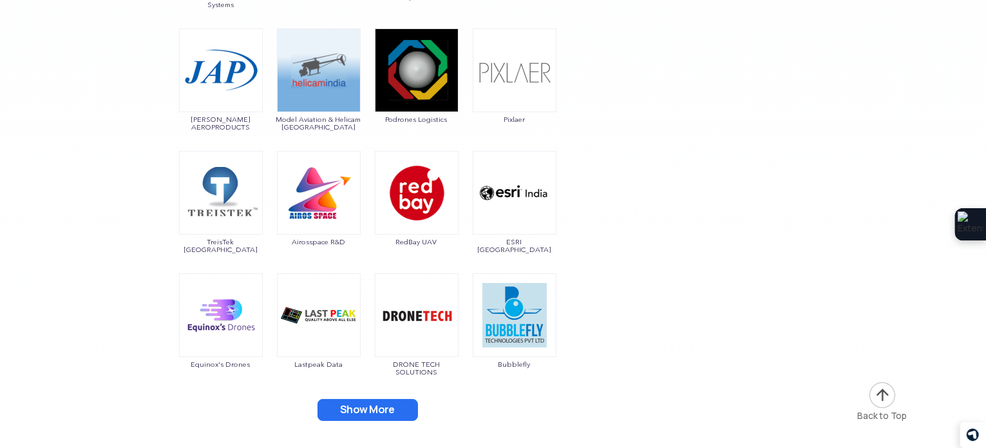
scroll to position [4960, 0]
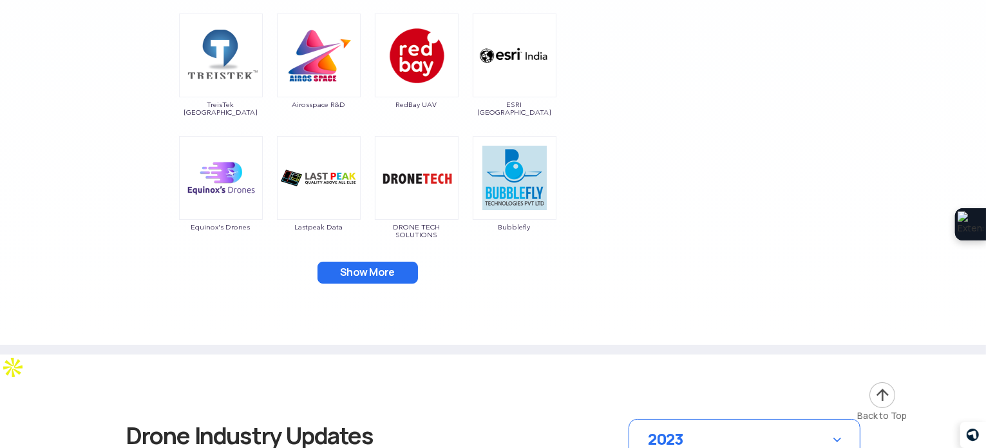
click at [379, 270] on button "Show More" at bounding box center [368, 273] width 100 height 22
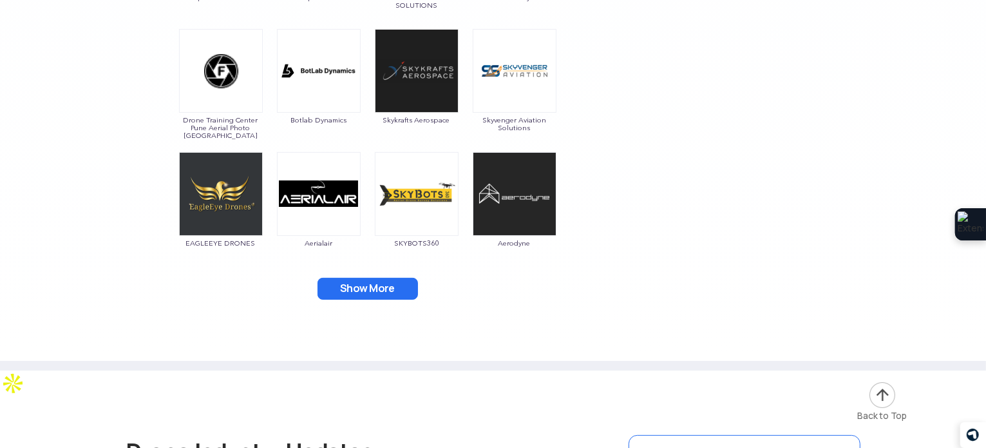
scroll to position [5218, 0]
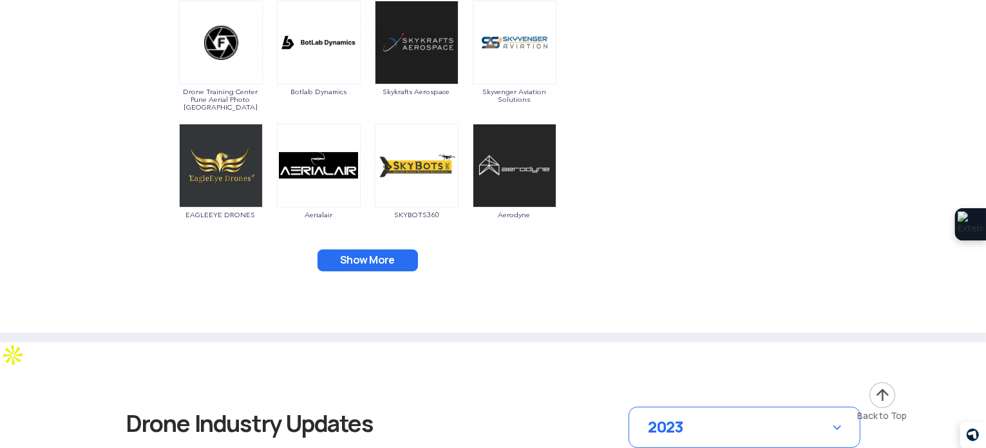
click at [385, 256] on button "Show More" at bounding box center [368, 260] width 100 height 22
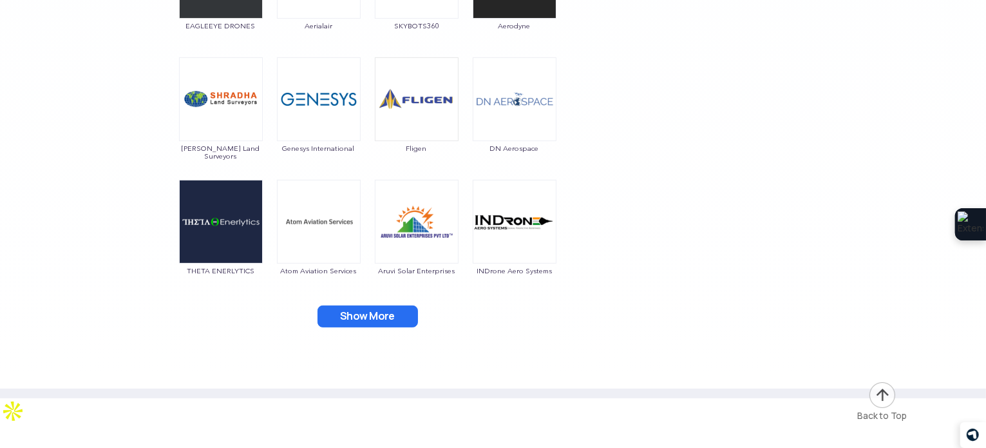
scroll to position [5411, 0]
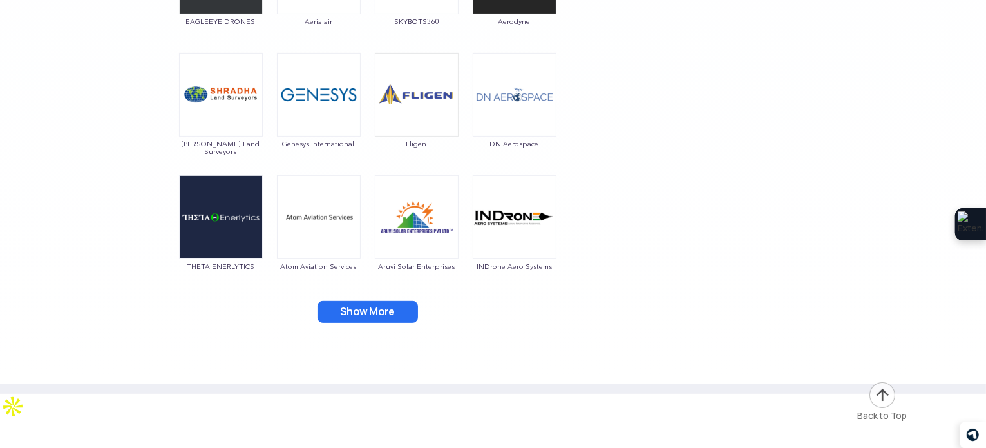
click at [386, 301] on button "Show More" at bounding box center [368, 312] width 100 height 22
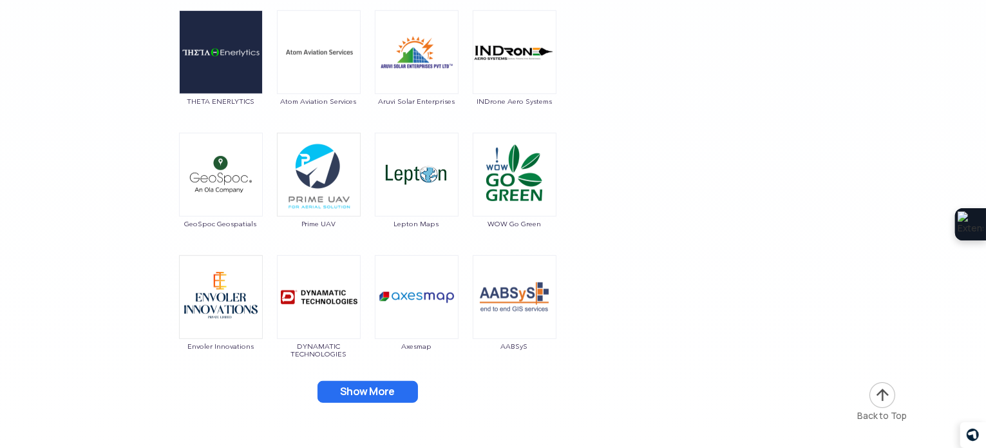
scroll to position [5669, 0]
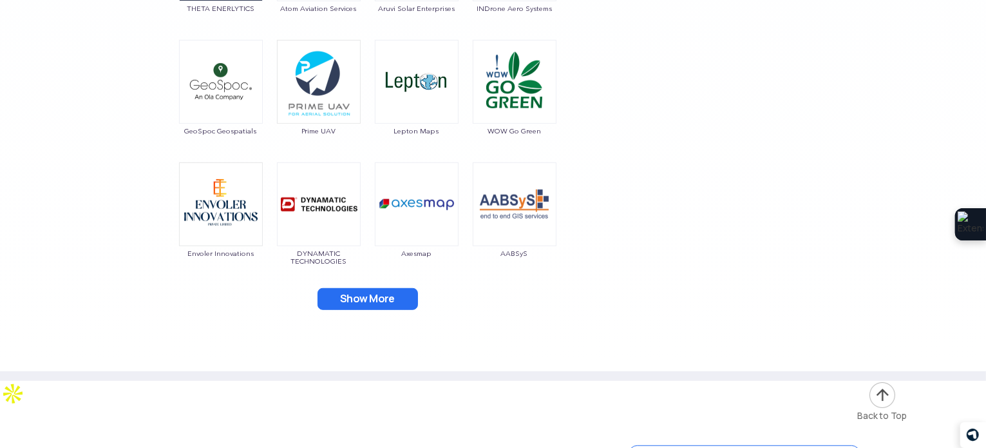
click at [387, 294] on button "Show More" at bounding box center [368, 299] width 100 height 22
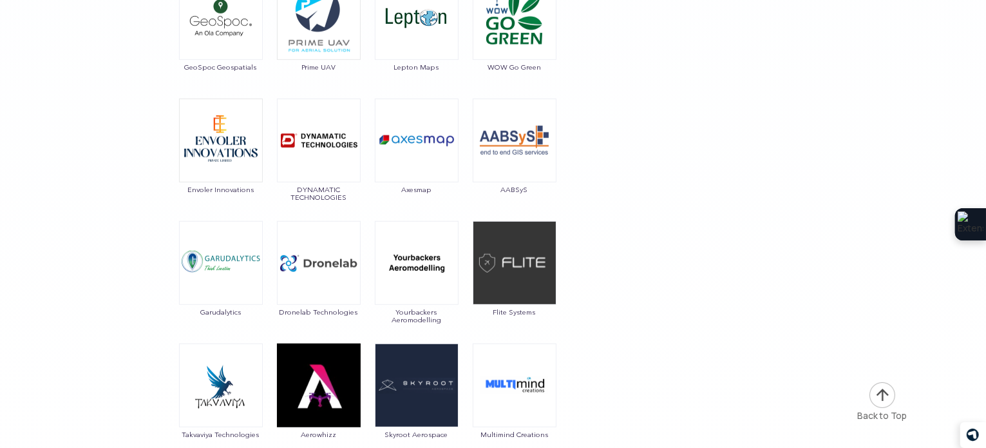
scroll to position [5927, 0]
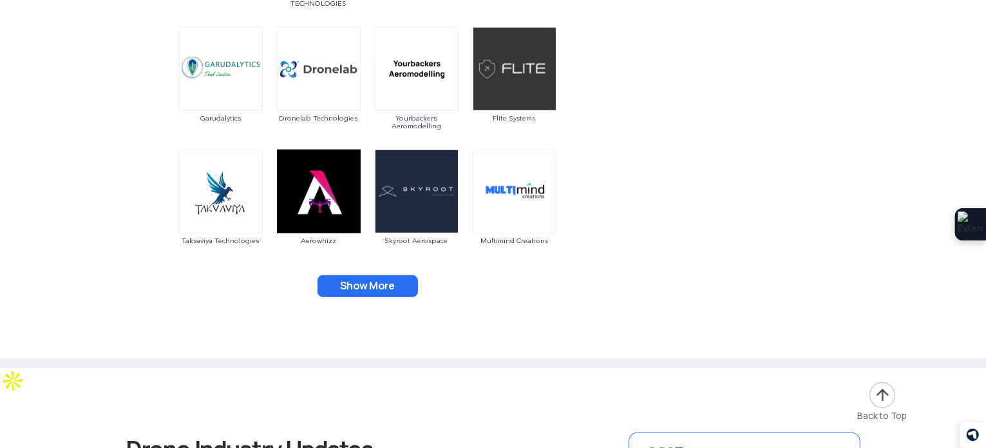
click at [382, 276] on button "Show More" at bounding box center [368, 286] width 100 height 22
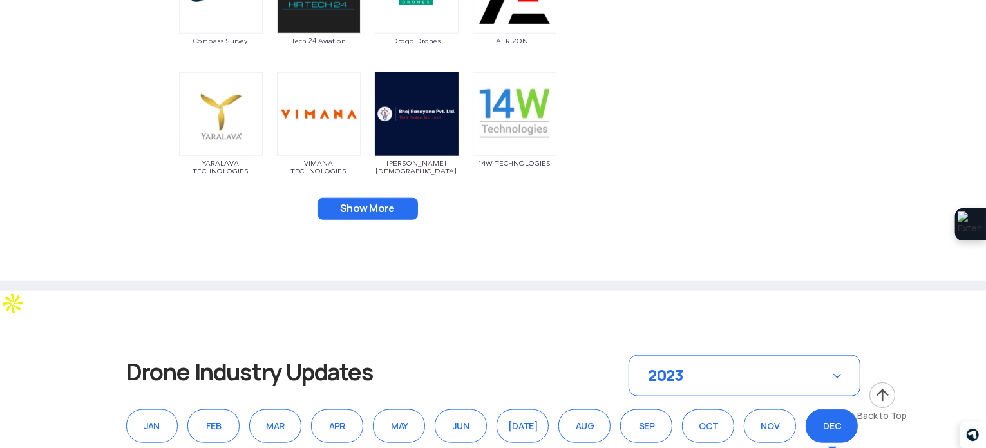
click at [391, 211] on button "Show More" at bounding box center [368, 209] width 100 height 22
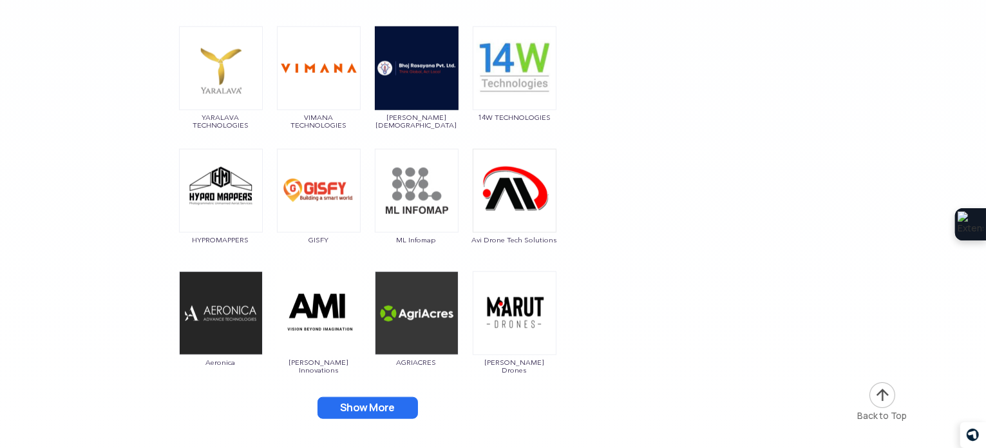
scroll to position [6507, 0]
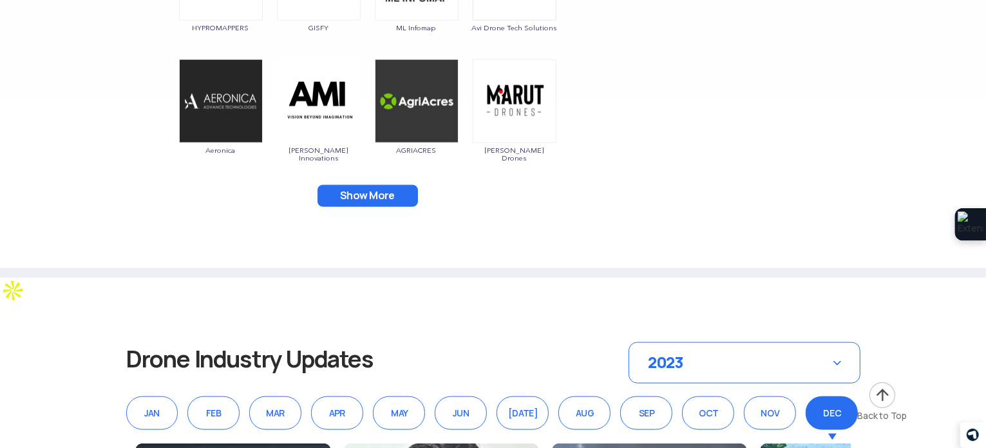
click at [384, 195] on button "Show More" at bounding box center [368, 196] width 100 height 22
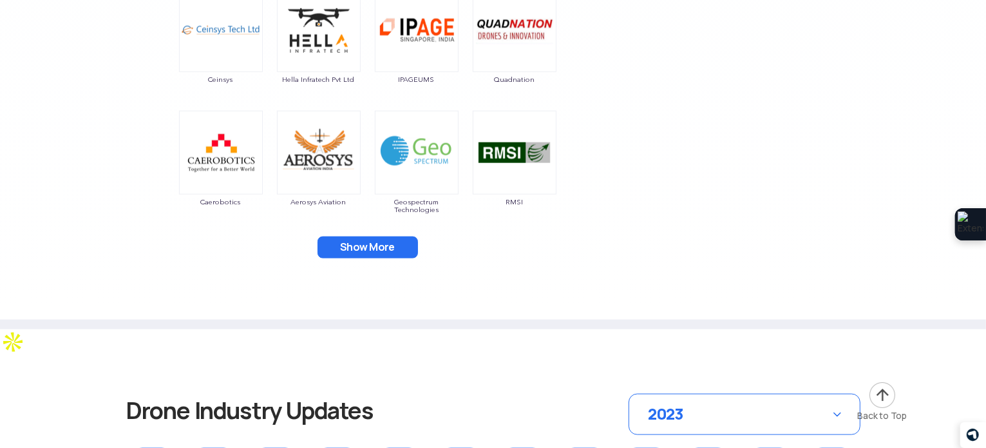
click at [383, 242] on button "Show More" at bounding box center [368, 247] width 100 height 22
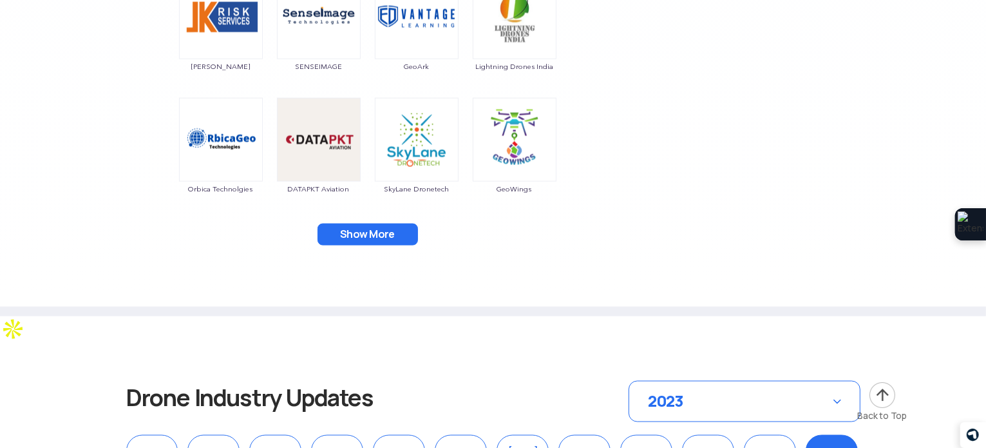
click at [376, 236] on button "Show More" at bounding box center [368, 235] width 100 height 22
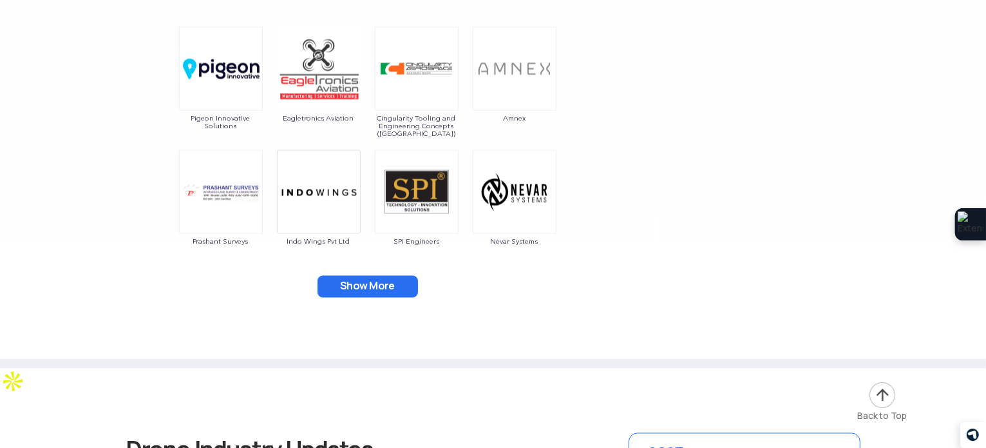
click at [384, 280] on button "Show More" at bounding box center [368, 287] width 100 height 22
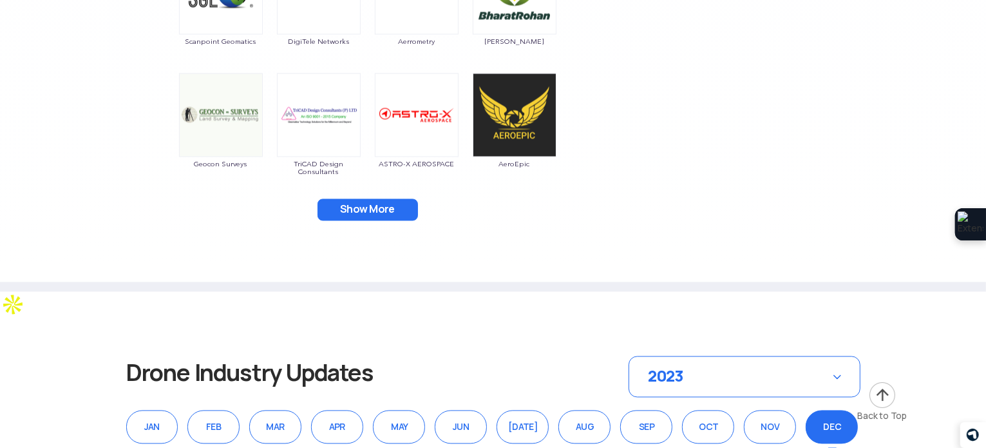
click at [387, 215] on button "Show More" at bounding box center [368, 209] width 100 height 22
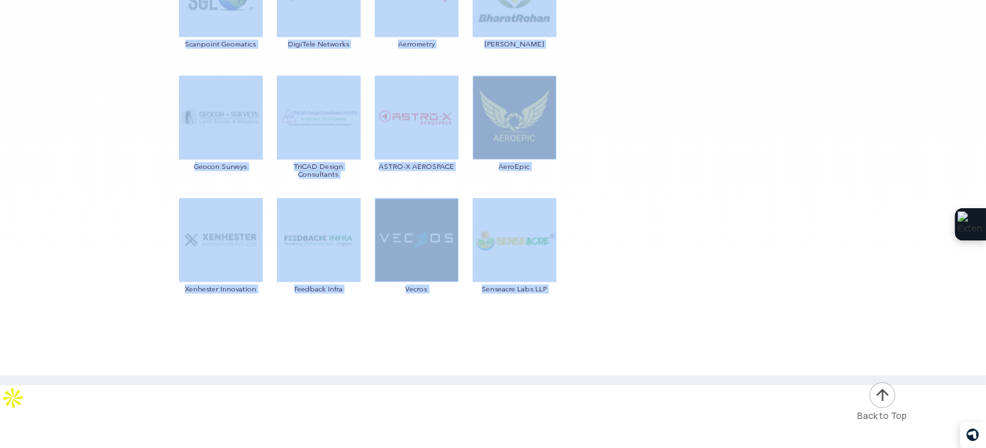
scroll to position [7472, 0]
drag, startPoint x: 176, startPoint y: 294, endPoint x: 522, endPoint y: 365, distance: 353.1
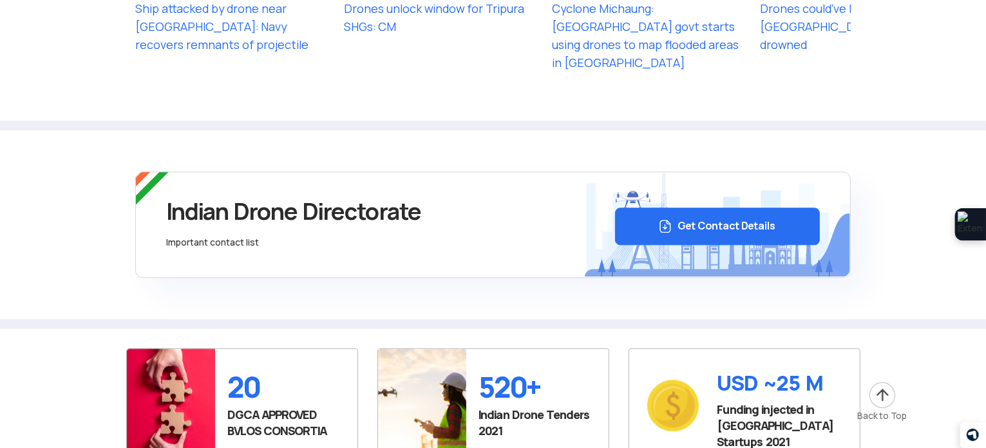
scroll to position [8180, 0]
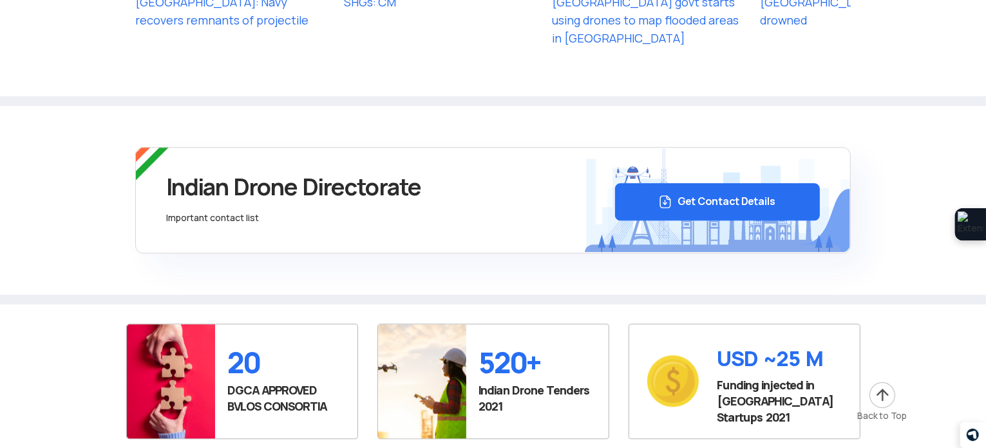
click at [721, 183] on button "Get Contact Details" at bounding box center [718, 201] width 206 height 37
click at [715, 183] on button "Get Contact Details" at bounding box center [718, 201] width 206 height 37
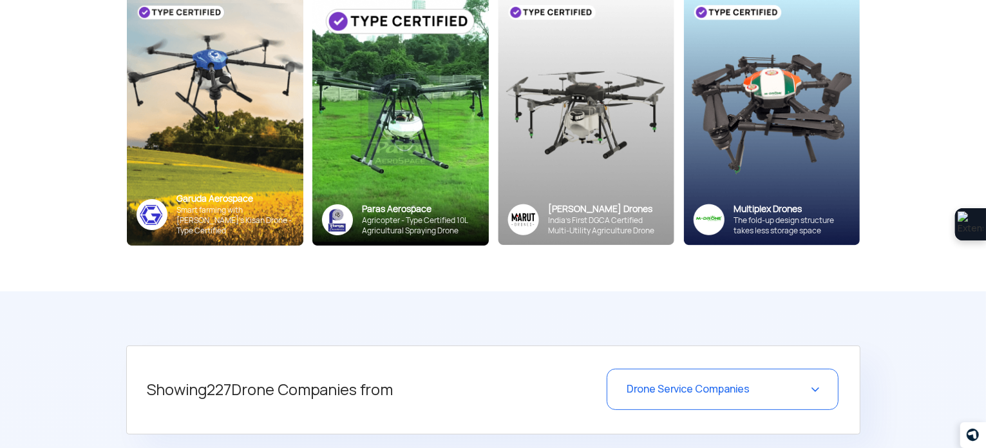
scroll to position [385, 0]
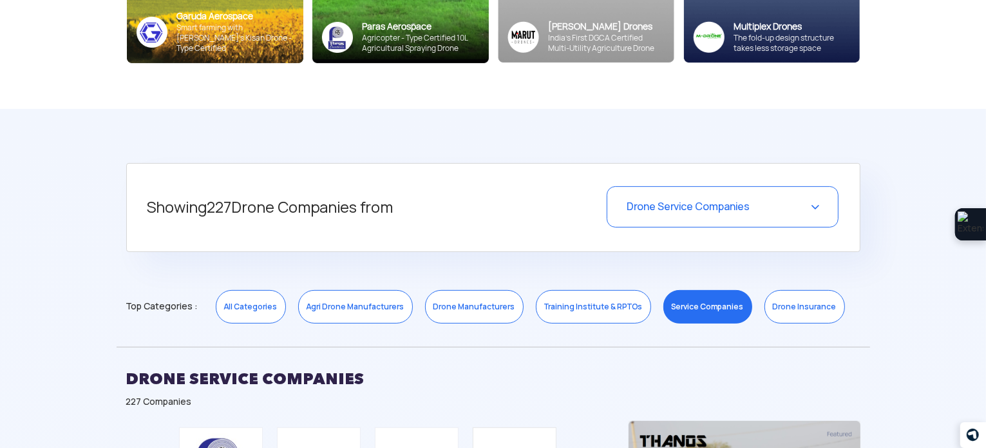
click at [774, 292] on link "Drone Insurance" at bounding box center [805, 306] width 81 height 33
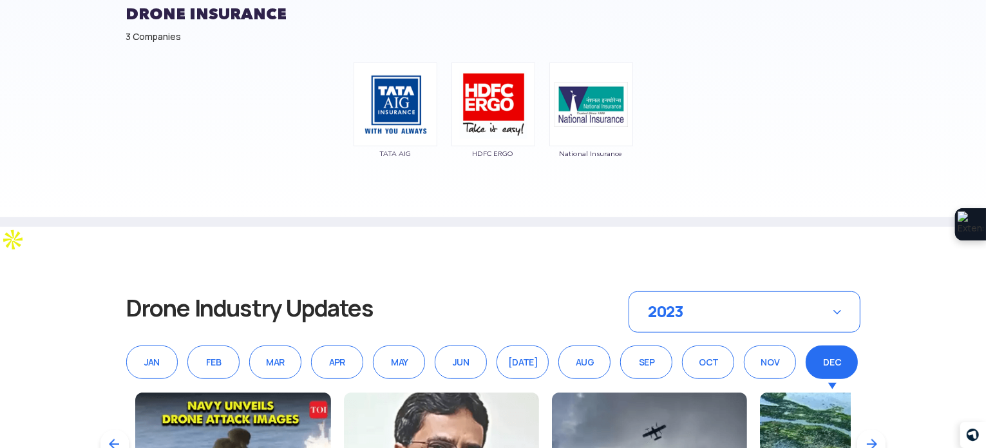
scroll to position [772, 0]
